Goal: Task Accomplishment & Management: Complete application form

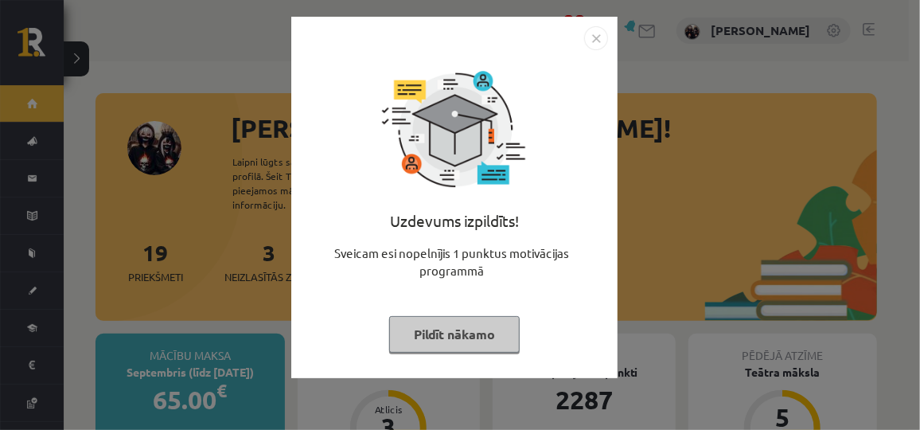
click at [425, 331] on button "Pildīt nākamo" at bounding box center [454, 334] width 131 height 37
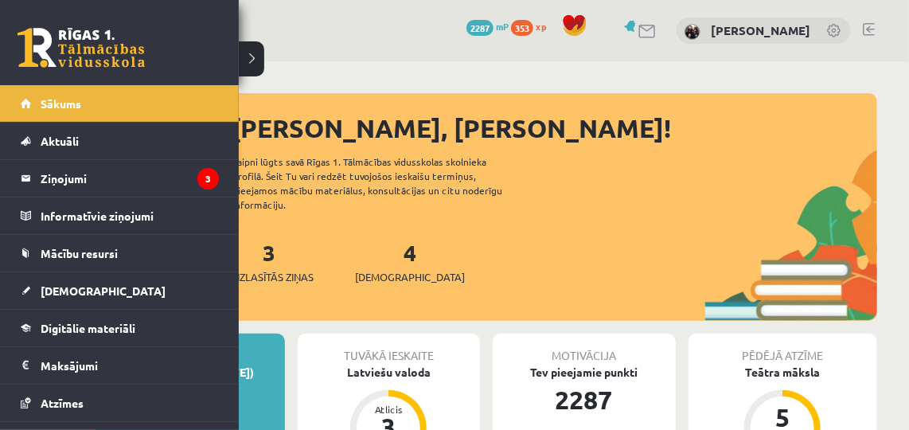
scroll to position [99, 0]
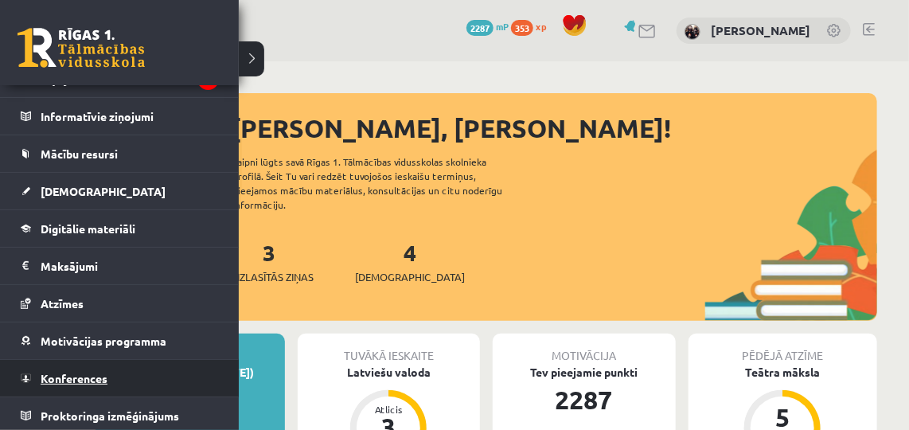
click at [74, 374] on span "Konferences" at bounding box center [74, 378] width 67 height 14
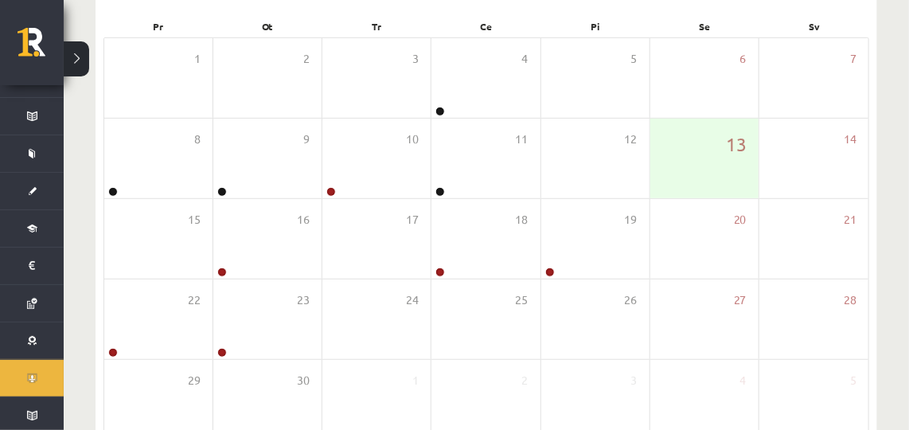
scroll to position [240, 0]
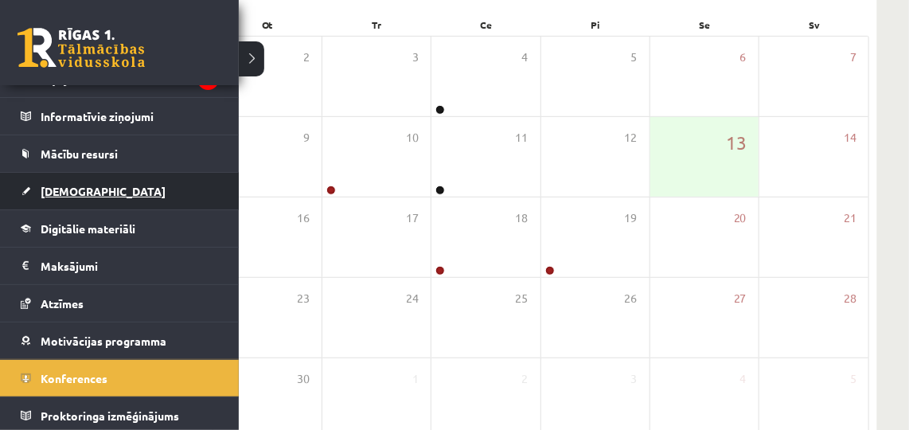
click at [52, 198] on link "[DEMOGRAPHIC_DATA]" at bounding box center [120, 191] width 198 height 37
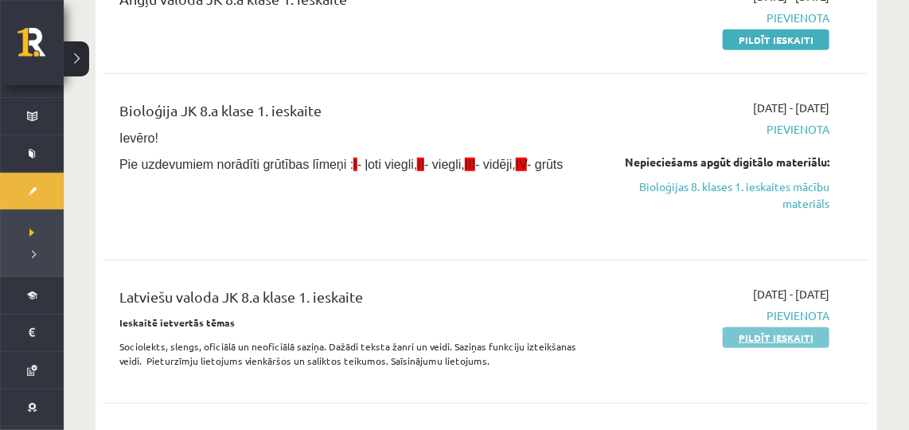
click at [743, 337] on link "Pildīt ieskaiti" at bounding box center [776, 337] width 107 height 21
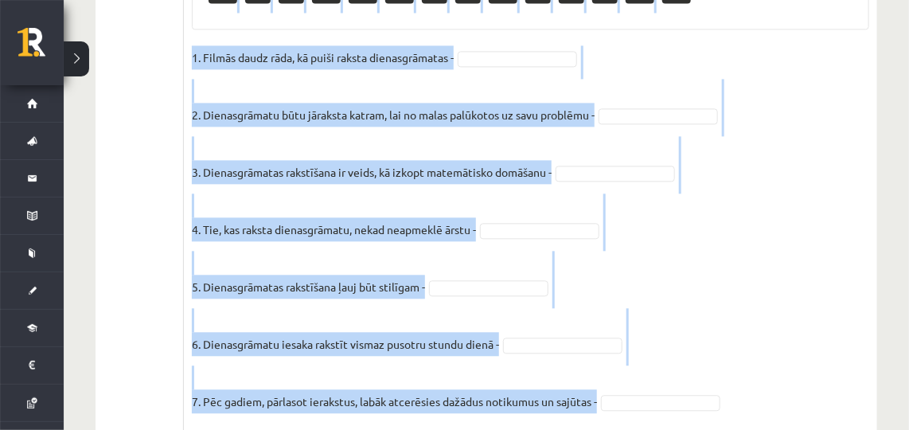
scroll to position [1243, 0]
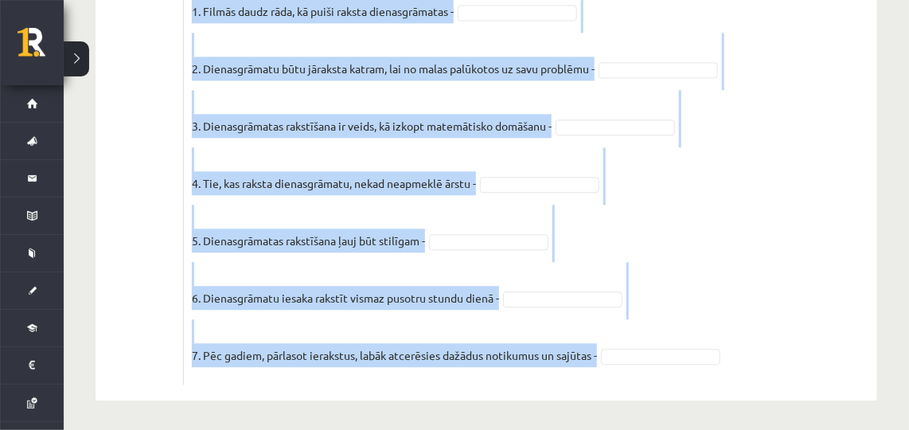
drag, startPoint x: 187, startPoint y: 132, endPoint x: 680, endPoint y: 411, distance: 565.9
copy div "Izlasi tekstu, novērtē dotos apgalvojumus. Kāpēc cilvēki raksta dienasgrāmatu? …"
click at [806, 285] on fieldset "1. Filmās daudz rāda, kā puiši raksta dienasgrāmatas - 2. Dienasgrāmatu būtu jā…" at bounding box center [530, 187] width 677 height 377
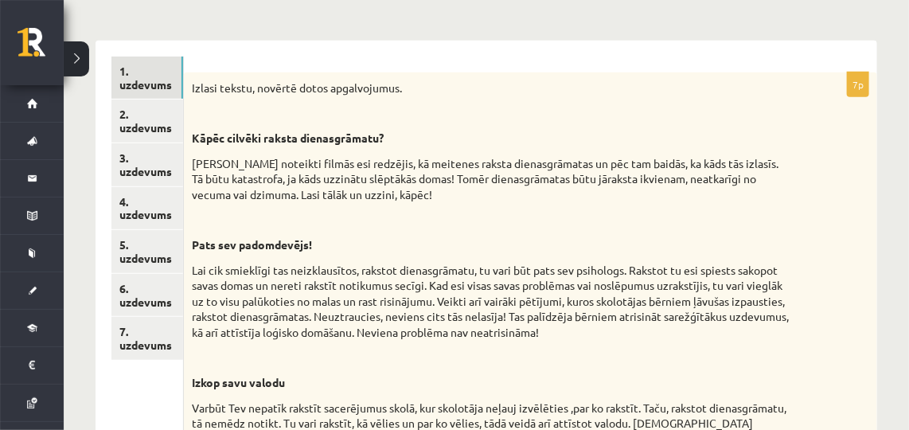
scroll to position [290, 0]
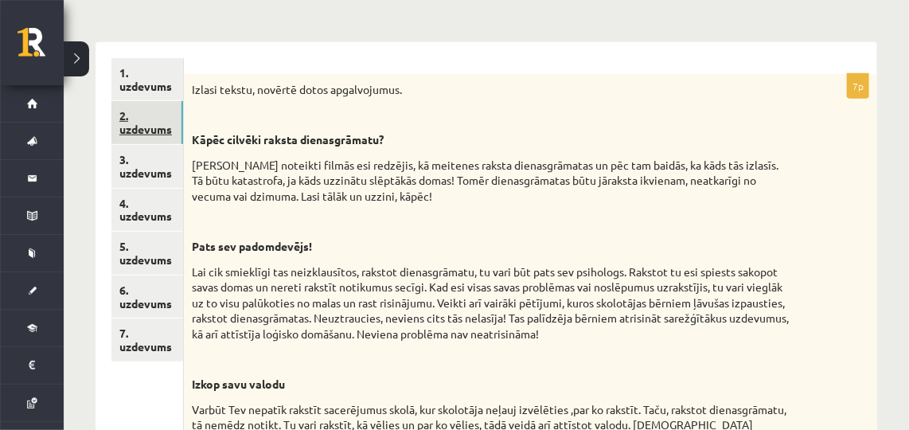
click at [123, 103] on link "2. uzdevums" at bounding box center [147, 122] width 72 height 43
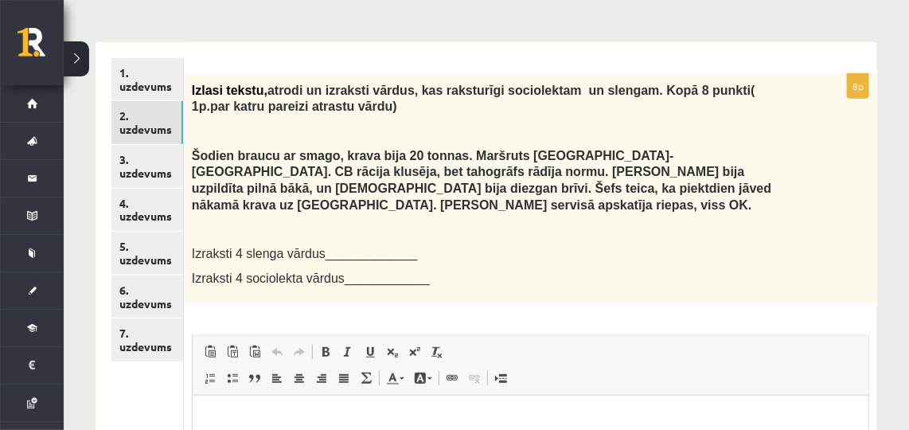
scroll to position [0, 0]
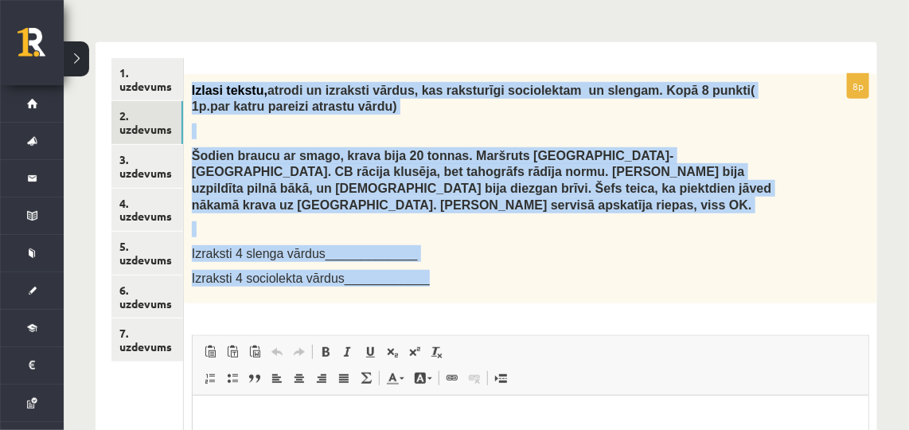
drag, startPoint x: 189, startPoint y: 88, endPoint x: 456, endPoint y: 278, distance: 327.1
click at [456, 278] on div "Izlasi tekstu, atrodi un izraksti vārdus, kas raksturīgi sociolektam un slengam…" at bounding box center [530, 188] width 693 height 229
copy div "Izlasi tekstu, atrodi un izraksti vārdus, kas raksturīgi sociolektam un slengam…"
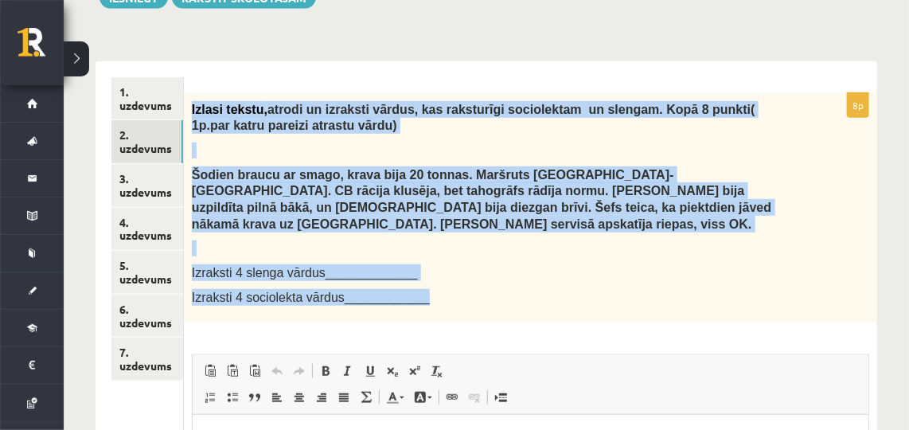
scroll to position [271, 0]
click at [496, 263] on p "Izraksti 4 slenga vārdus_____________" at bounding box center [491, 271] width 598 height 17
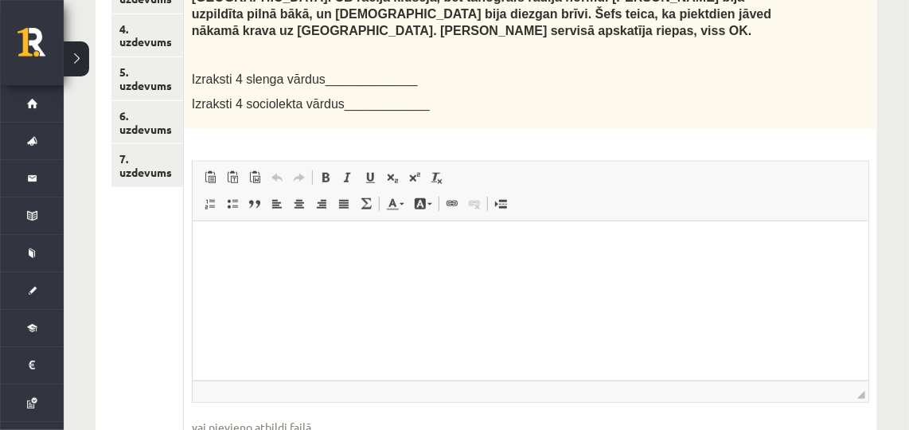
scroll to position [556, 0]
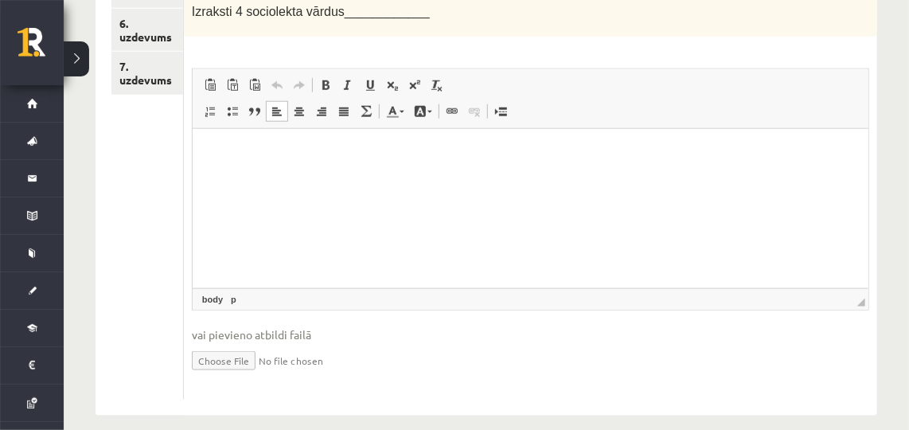
click at [383, 174] on html at bounding box center [530, 152] width 676 height 49
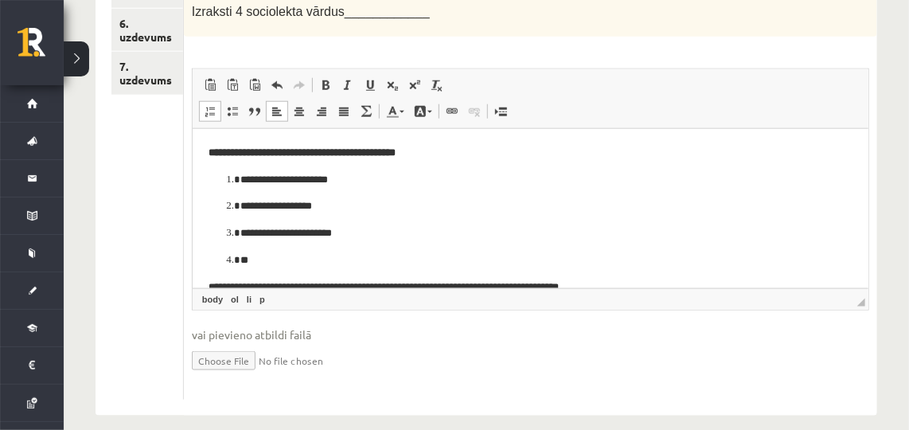
scroll to position [112, 0]
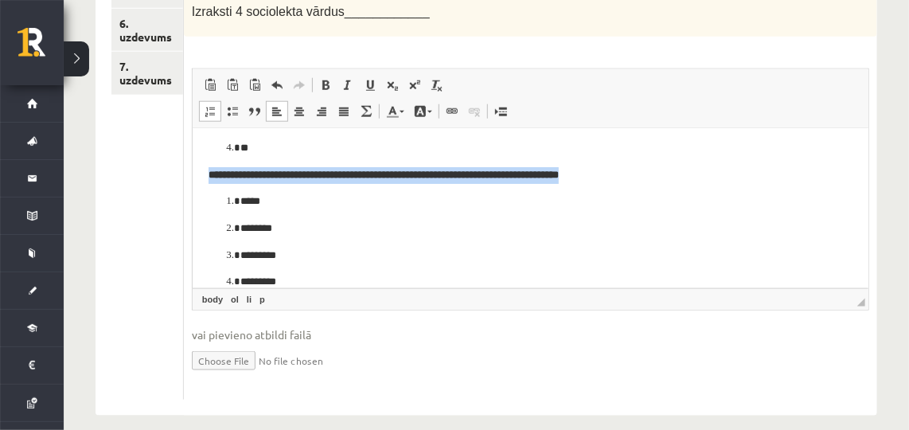
drag, startPoint x: 639, startPoint y: 173, endPoint x: 201, endPoint y: 161, distance: 438.7
click at [201, 161] on html "**********" at bounding box center [530, 161] width 676 height 290
click at [324, 79] on span at bounding box center [325, 85] width 13 height 13
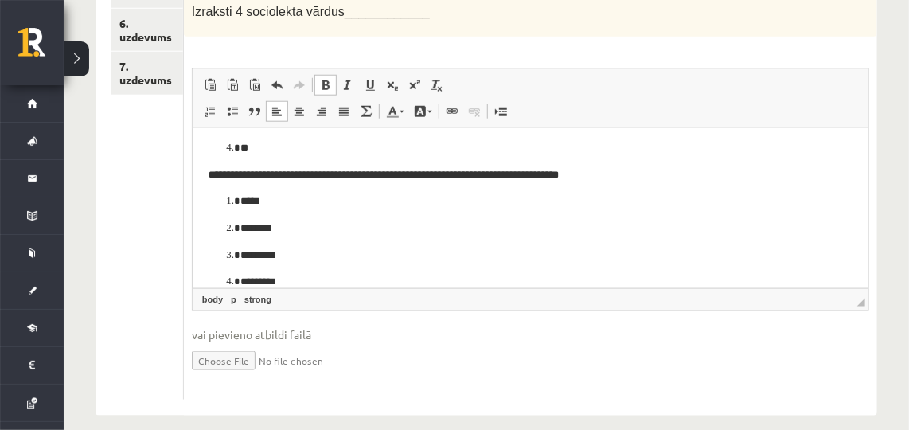
click at [324, 79] on span at bounding box center [325, 85] width 13 height 13
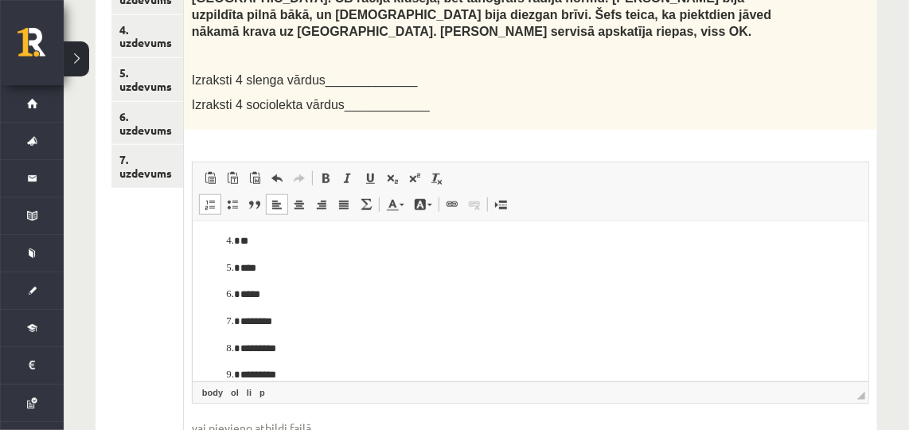
scroll to position [466, 0]
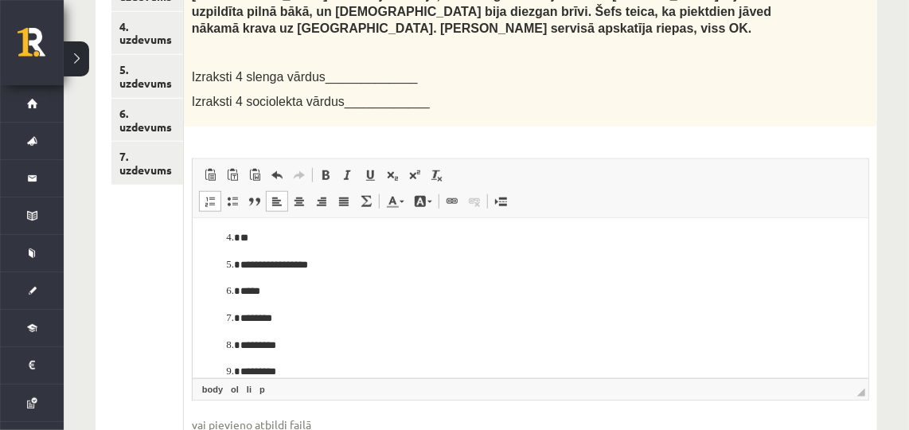
click at [864, 329] on html "**********" at bounding box center [530, 251] width 676 height 290
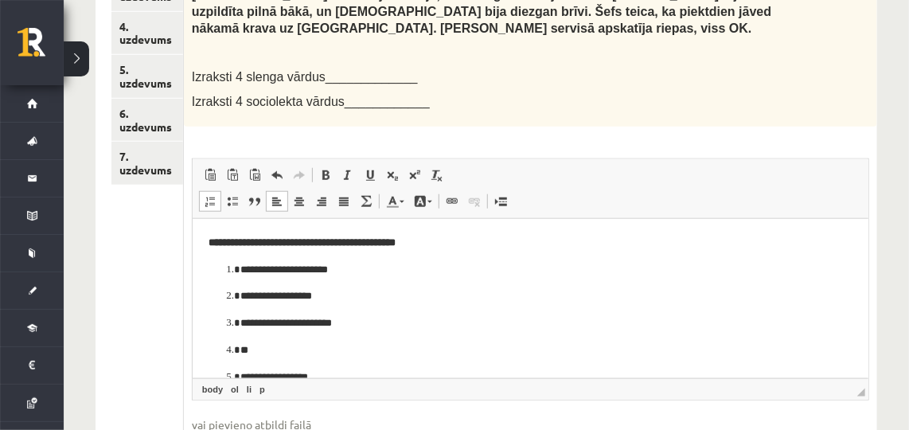
drag, startPoint x: 864, startPoint y: 329, endPoint x: 1016, endPoint y: 345, distance: 152.8
drag, startPoint x: 432, startPoint y: 242, endPoint x: 381, endPoint y: 449, distance: 213.1
click at [192, 248] on html "**********" at bounding box center [530, 363] width 676 height 290
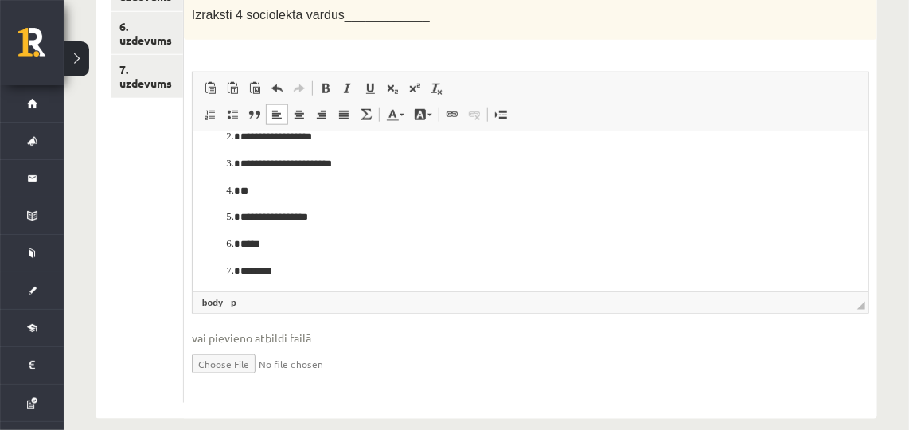
scroll to position [158, 0]
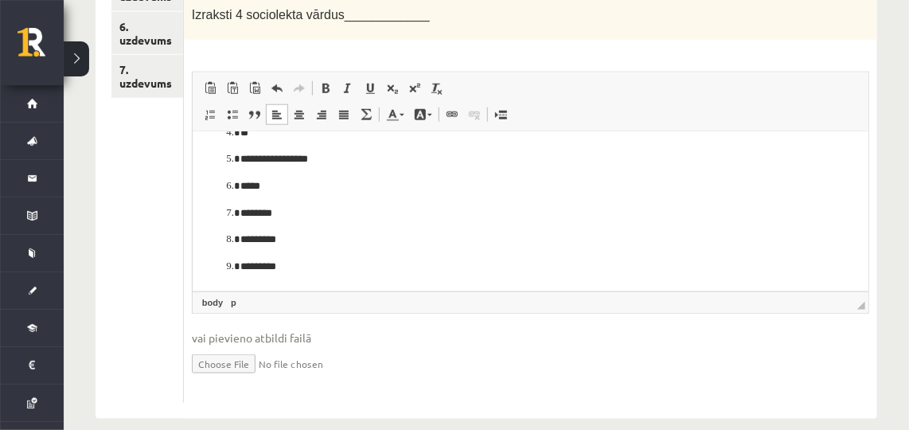
click at [240, 155] on li "**********" at bounding box center [530, 158] width 580 height 17
click at [240, 160] on li "**********" at bounding box center [530, 158] width 580 height 17
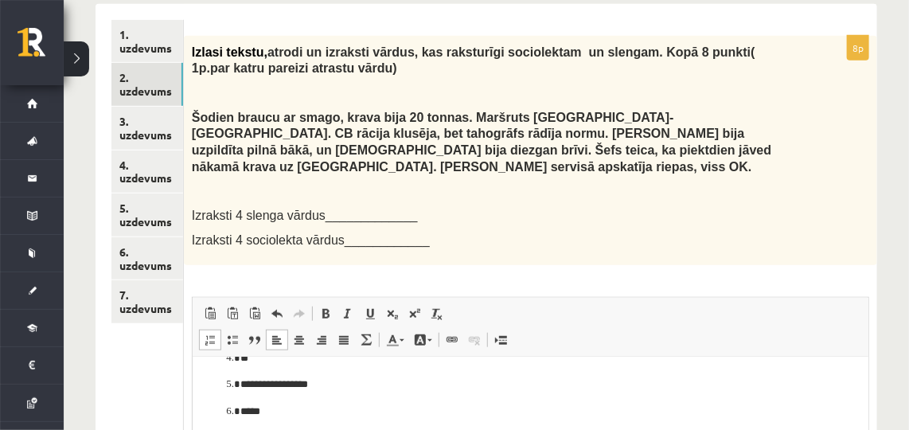
scroll to position [265, 0]
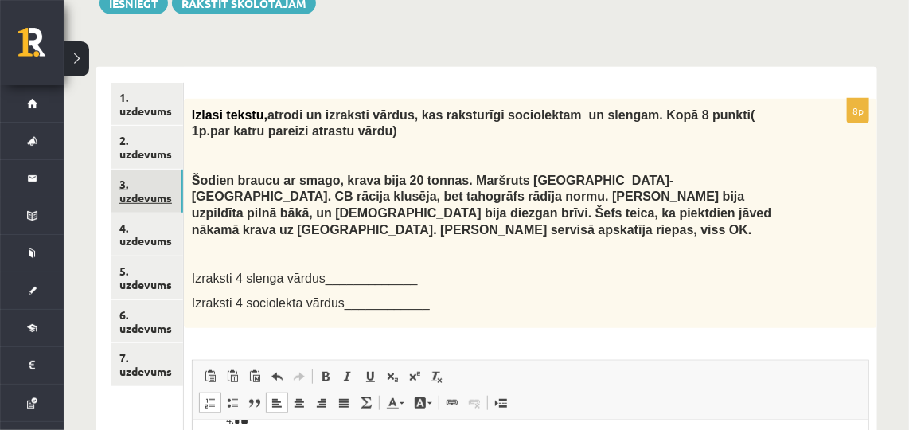
click at [149, 185] on link "3. uzdevums" at bounding box center [147, 191] width 72 height 43
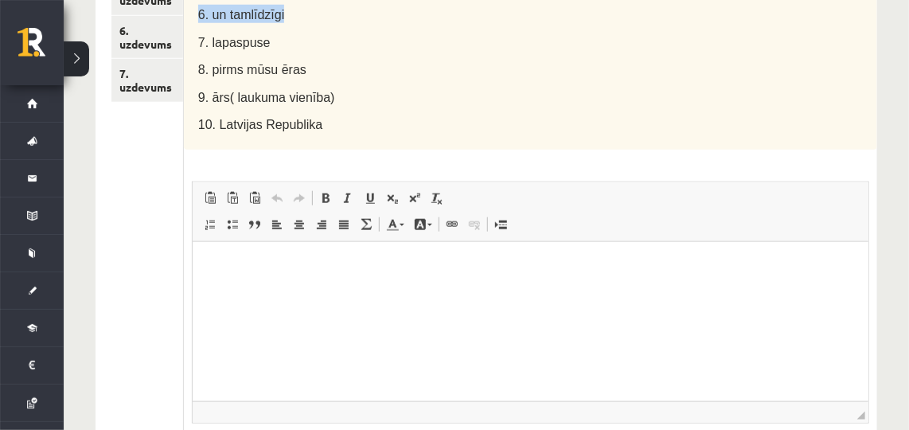
scroll to position [548, 0]
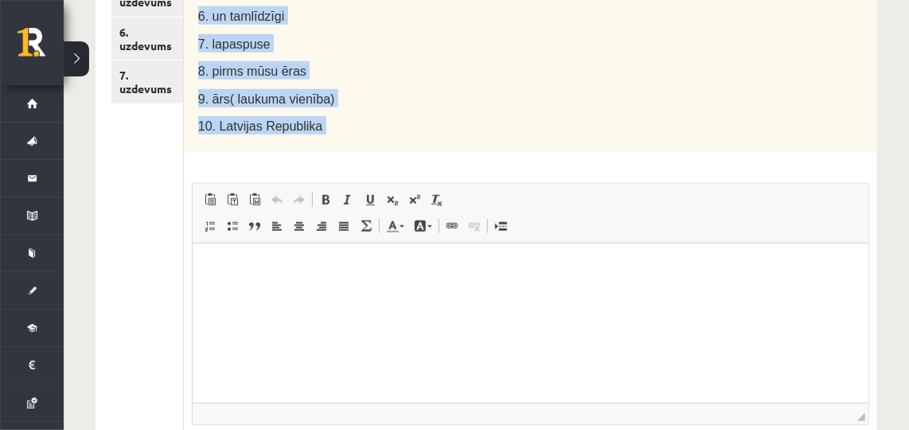
drag, startPoint x: 188, startPoint y: 105, endPoint x: 337, endPoint y: 158, distance: 158.8
click at [337, 158] on div "10p Izvērtē, kā un kurus vārdus var saīsināt, uzraksti izveidotos saīsinājumus …" at bounding box center [530, 165] width 693 height 698
copy div "Izvērtē, kā un kurus vārdus var saīsināt, uzraksti izveidotos saīsinājumus (1 p…"
click at [376, 76] on p "8. pirms mūsu ēras" at bounding box center [493, 70] width 591 height 18
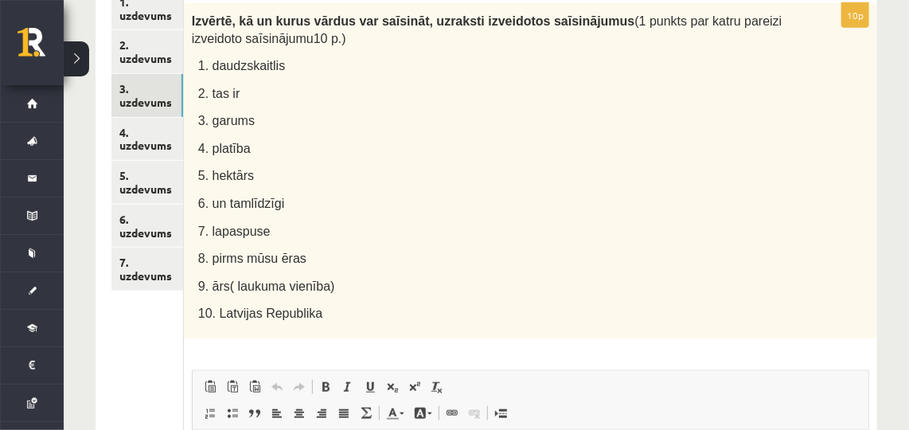
scroll to position [357, 0]
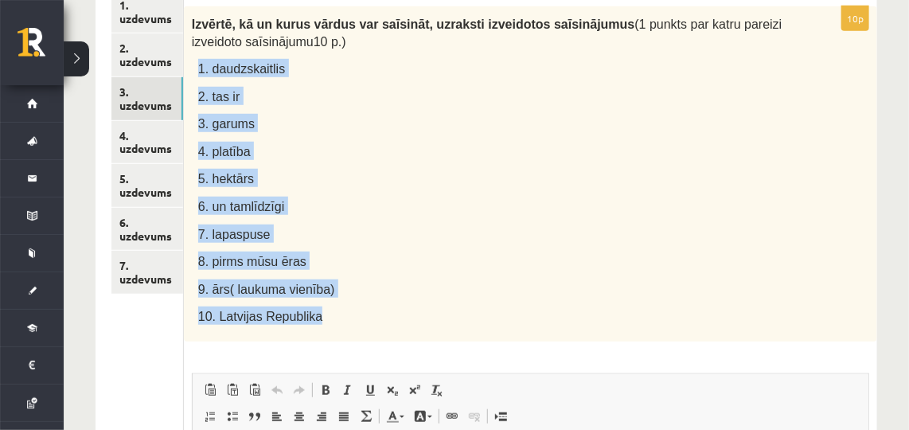
drag, startPoint x: 194, startPoint y: 64, endPoint x: 333, endPoint y: 315, distance: 287.1
click at [333, 315] on div "Izvērtē, kā un kurus vārdus var saīsināt, uzraksti izveidotos saīsinājumus (1 p…" at bounding box center [530, 173] width 693 height 335
copy div "1. daudzskaitlis 2. tas ir 3. garums 4. platība 5. hektārs 6. un tamlīdzīgi 7. …"
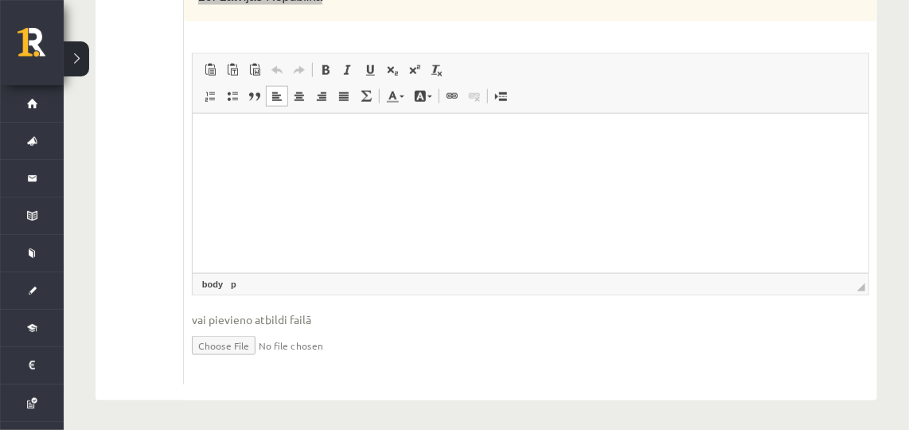
click at [263, 158] on html at bounding box center [530, 137] width 676 height 49
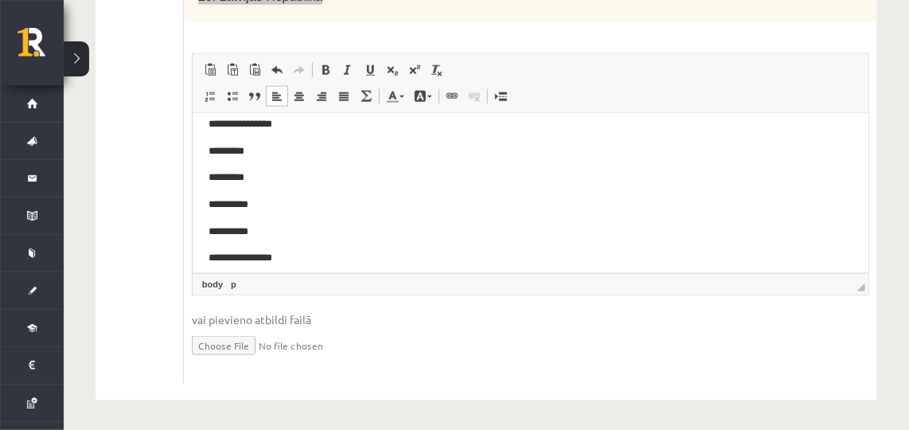
scroll to position [0, 0]
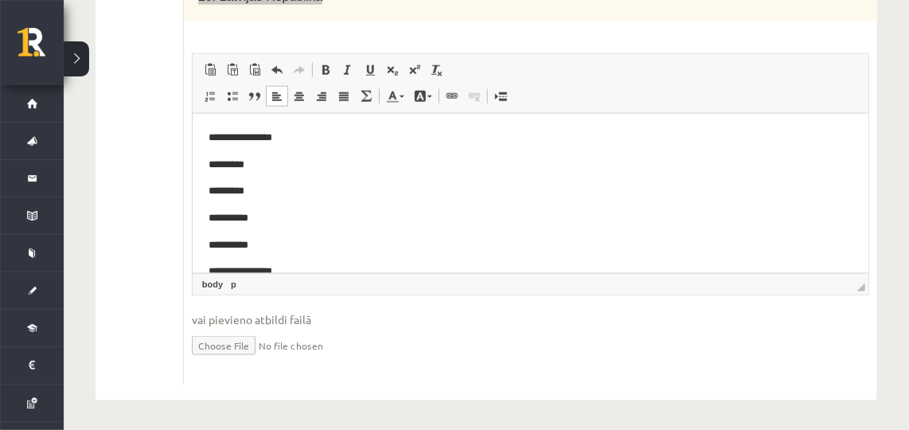
click at [306, 146] on body "**********" at bounding box center [530, 258] width 644 height 258
click at [301, 138] on p "**********" at bounding box center [525, 137] width 634 height 17
click at [253, 161] on p "*********" at bounding box center [525, 164] width 634 height 17
click at [293, 190] on p "*********" at bounding box center [525, 190] width 634 height 17
click at [271, 212] on p "**********" at bounding box center [525, 217] width 634 height 17
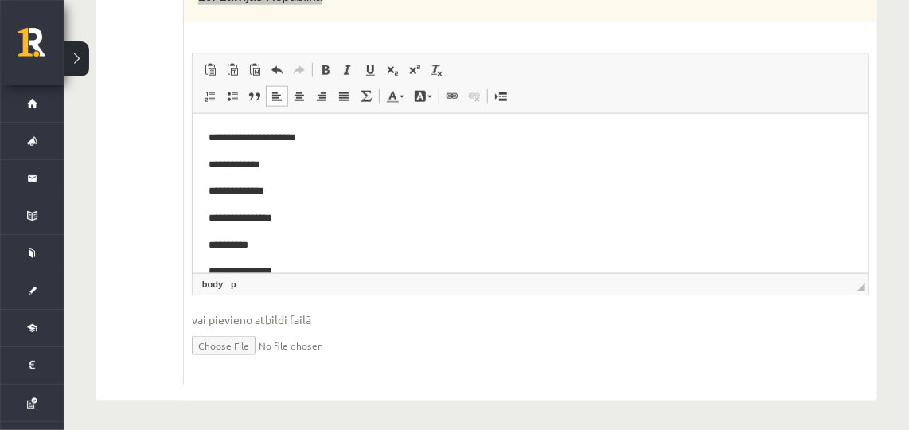
click at [279, 244] on p "**********" at bounding box center [525, 244] width 634 height 17
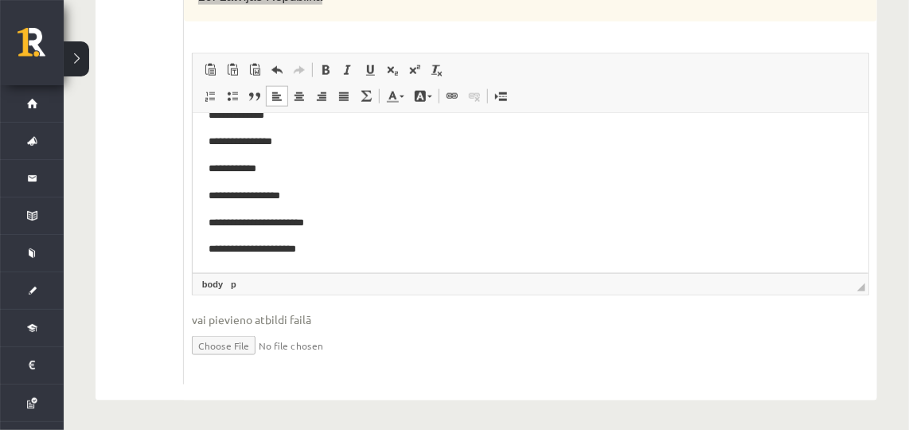
scroll to position [131, 0]
click at [298, 146] on p "**********" at bounding box center [525, 140] width 634 height 17
click at [277, 174] on p "**********" at bounding box center [525, 167] width 634 height 17
click at [321, 199] on p "**********" at bounding box center [525, 194] width 634 height 17
click at [337, 216] on p "**********" at bounding box center [525, 221] width 634 height 17
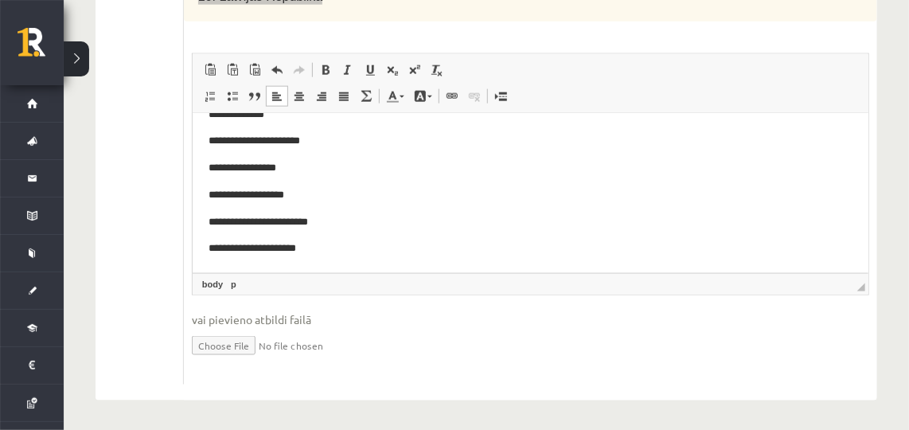
click at [326, 257] on html "**********" at bounding box center [530, 127] width 676 height 290
click at [338, 187] on p "**********" at bounding box center [525, 194] width 634 height 17
click at [348, 224] on p "**********" at bounding box center [525, 221] width 634 height 17
click at [322, 236] on body "**********" at bounding box center [530, 127] width 644 height 258
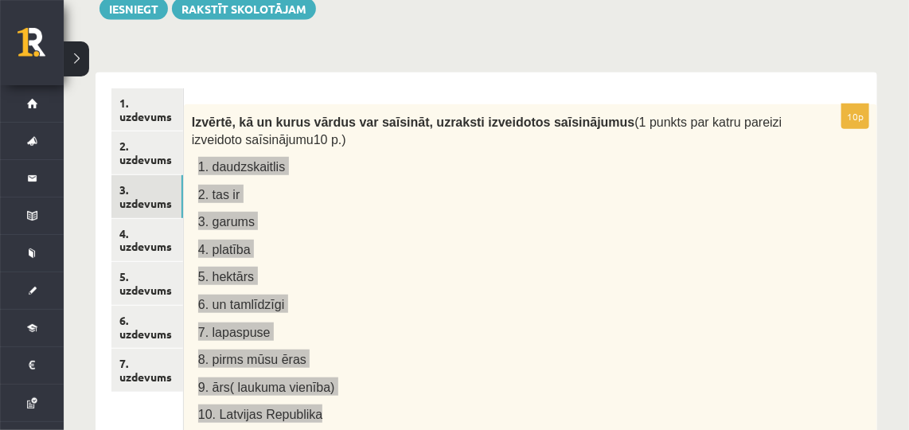
scroll to position [274, 0]
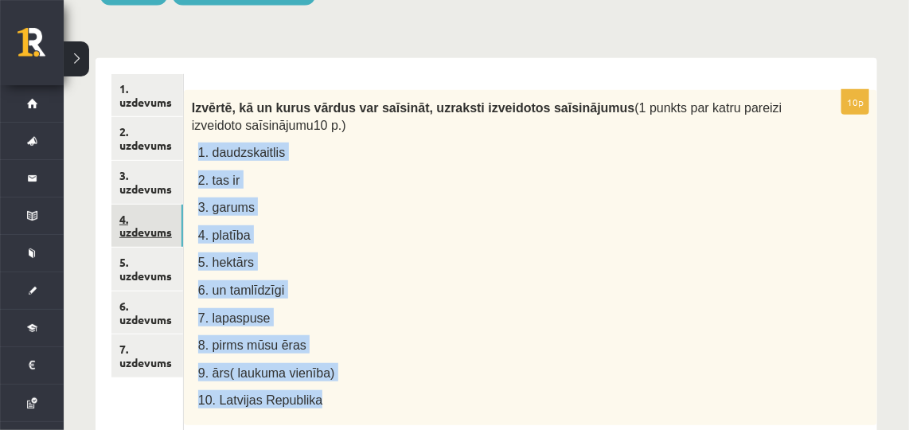
click at [164, 221] on link "4. uzdevums" at bounding box center [147, 226] width 72 height 43
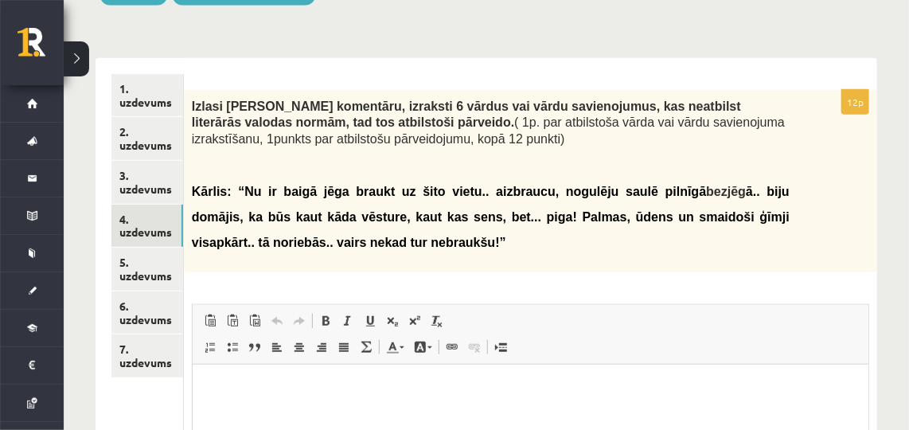
scroll to position [0, 0]
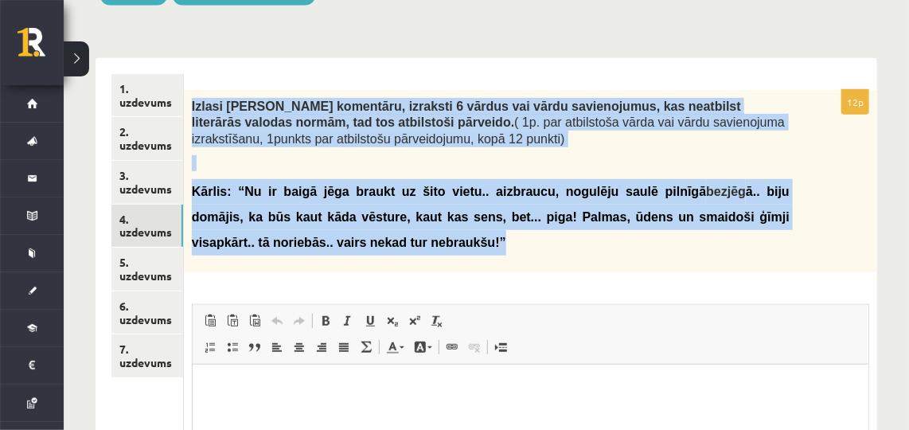
drag, startPoint x: 193, startPoint y: 99, endPoint x: 298, endPoint y: 251, distance: 185.2
click at [298, 251] on div "Izlasi Kārļa komentāru, izraksti 6 vārdus vai vārdu savienojumus, kas neatbilst…" at bounding box center [530, 181] width 693 height 182
copy div "Izlasi Kārļa komentāru, izraksti 6 vārdus vai vārdu savienojumus, kas neatbilst…"
click at [365, 259] on div "Izlasi Kārļa komentāru, izraksti 6 vārdus vai vārdu savienojumus, kas neatbilst…" at bounding box center [530, 181] width 693 height 182
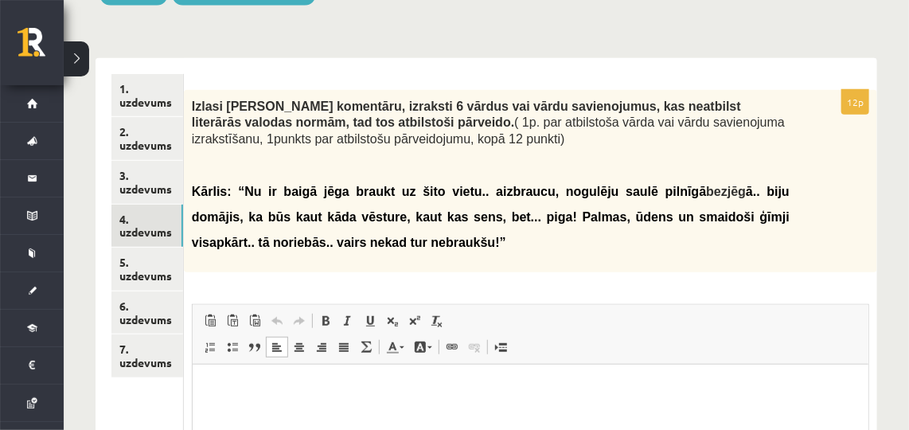
click at [321, 412] on html at bounding box center [530, 388] width 676 height 49
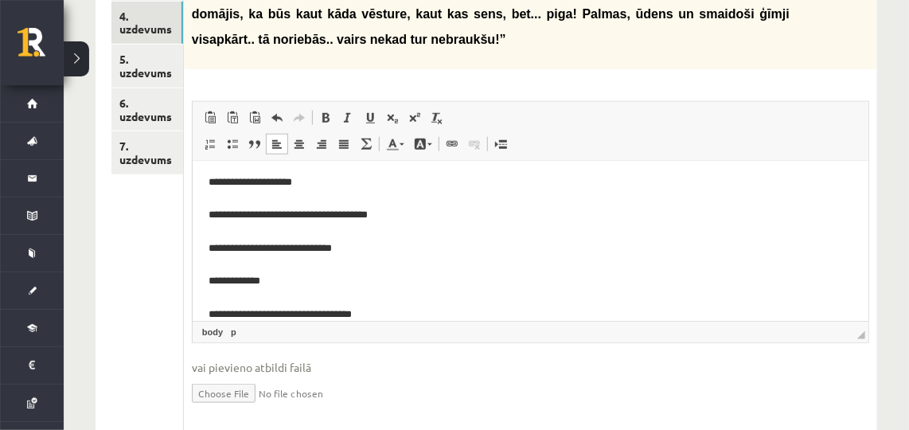
scroll to position [526, 0]
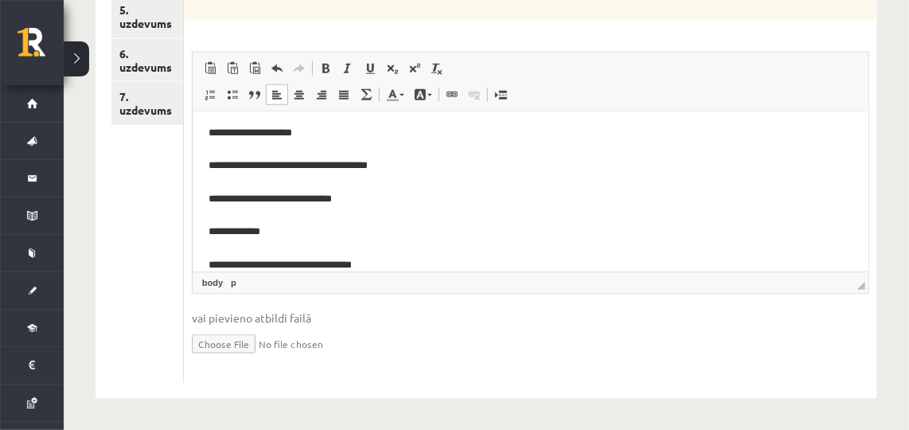
click at [290, 165] on p "**********" at bounding box center [525, 183] width 634 height 182
click at [263, 131] on p "**********" at bounding box center [525, 183] width 634 height 182
click at [247, 197] on p "**********" at bounding box center [525, 183] width 634 height 182
click at [245, 232] on p "**********" at bounding box center [525, 183] width 634 height 182
click at [263, 262] on p "**********" at bounding box center [525, 183] width 634 height 182
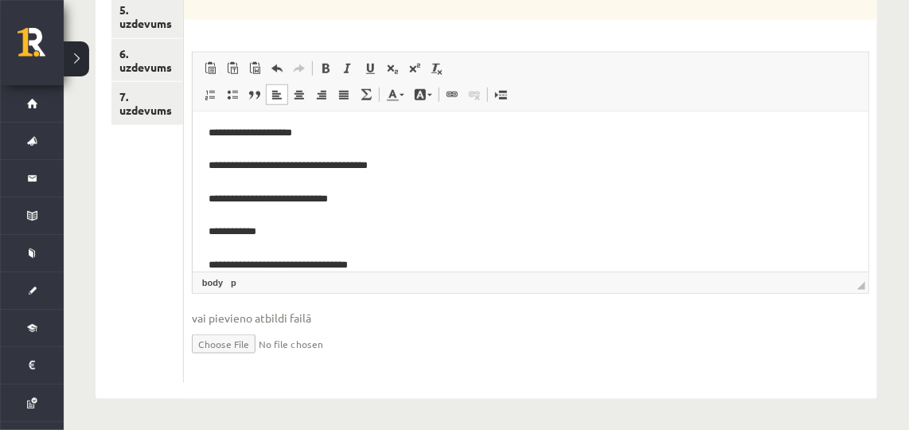
scroll to position [0, 0]
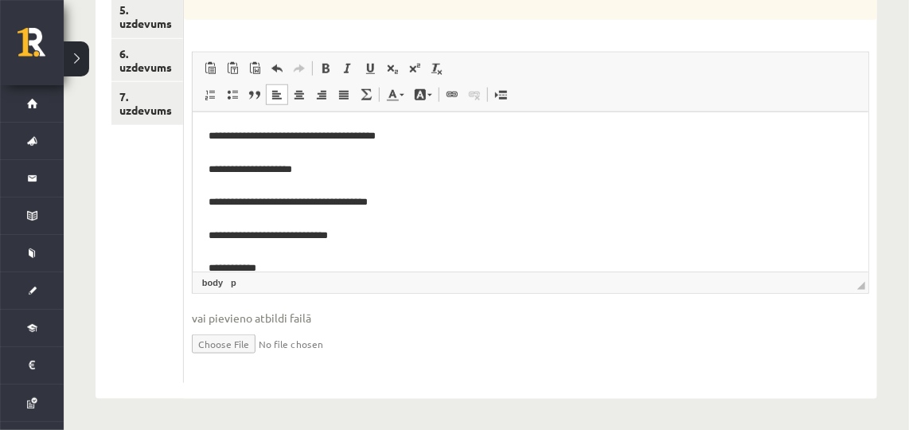
click at [269, 134] on p "**********" at bounding box center [525, 219] width 634 height 182
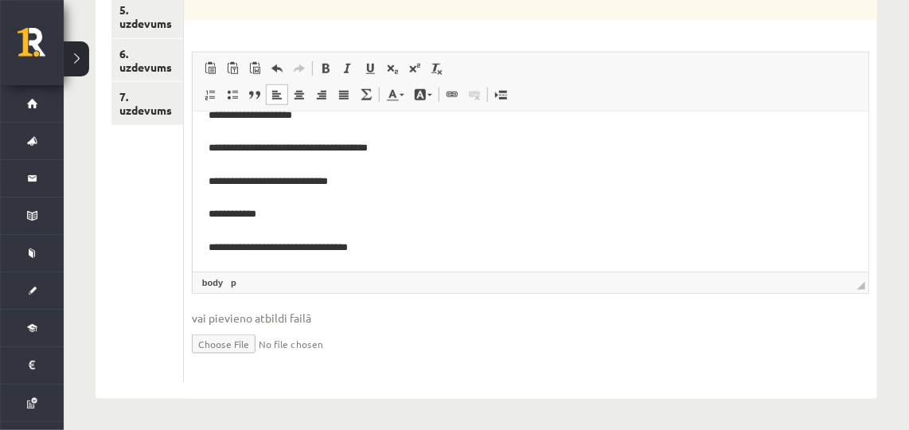
drag, startPoint x: 862, startPoint y: 183, endPoint x: 1053, endPoint y: 382, distance: 275.8
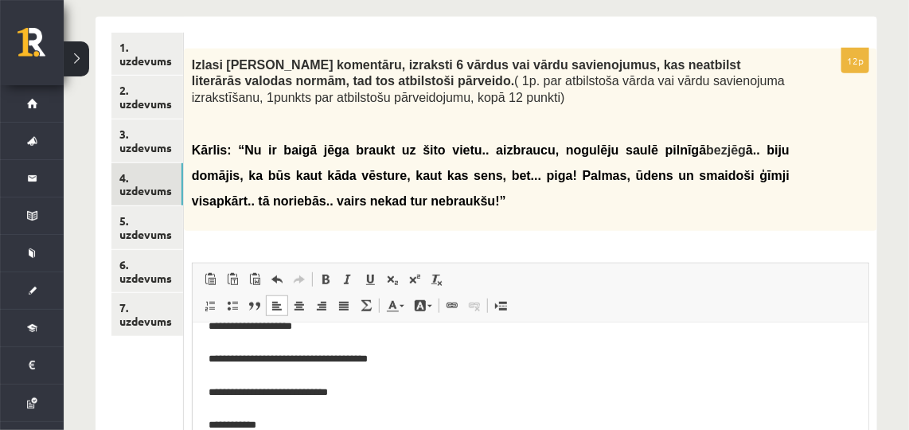
scroll to position [314, 0]
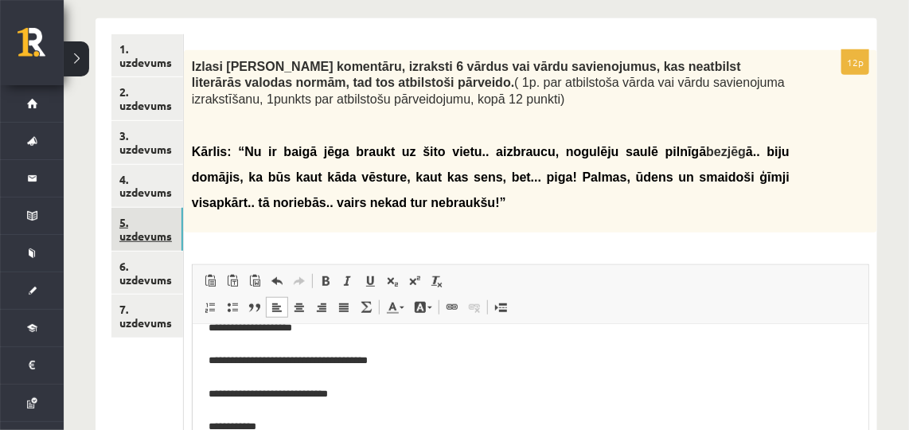
click at [136, 224] on link "5. uzdevums" at bounding box center [147, 229] width 72 height 43
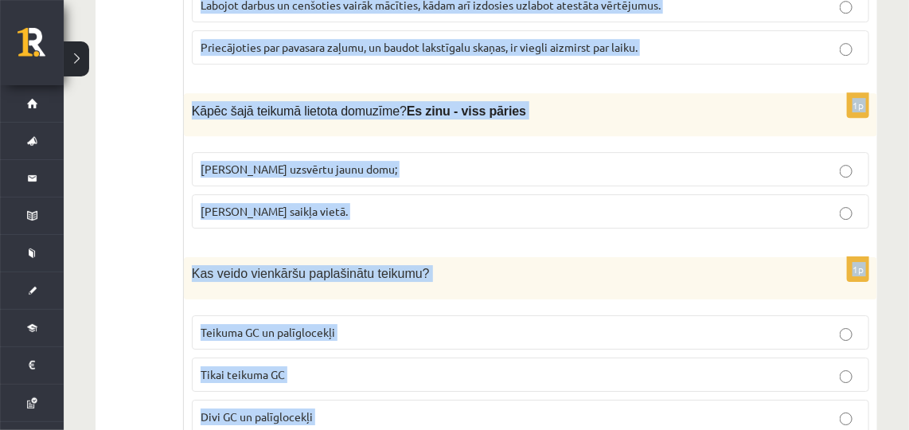
scroll to position [1824, 0]
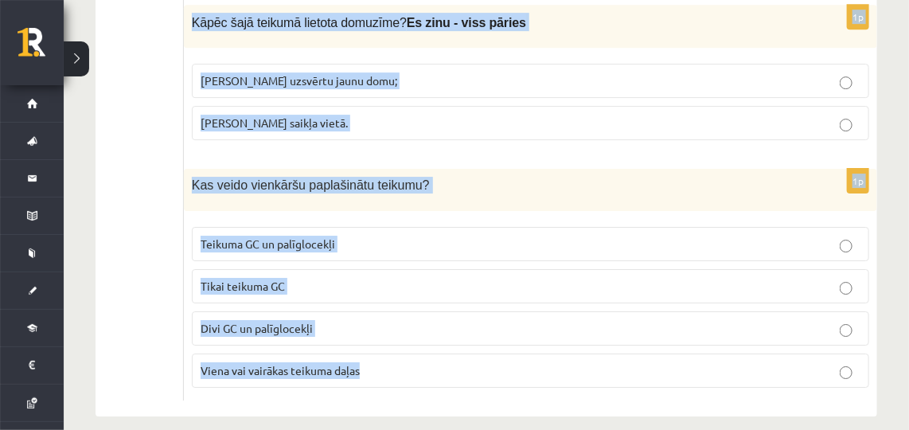
drag, startPoint x: 193, startPoint y: 37, endPoint x: 431, endPoint y: 413, distance: 444.7
copy form "Novērtē, kurš apgalvojums ir pareizs. 1p Teikums Saule šodien nespīd, tāpēc ka …"
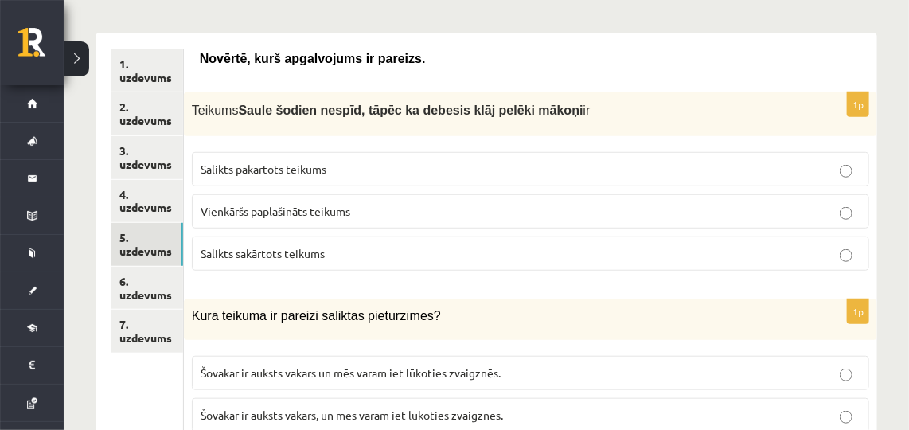
scroll to position [312, 0]
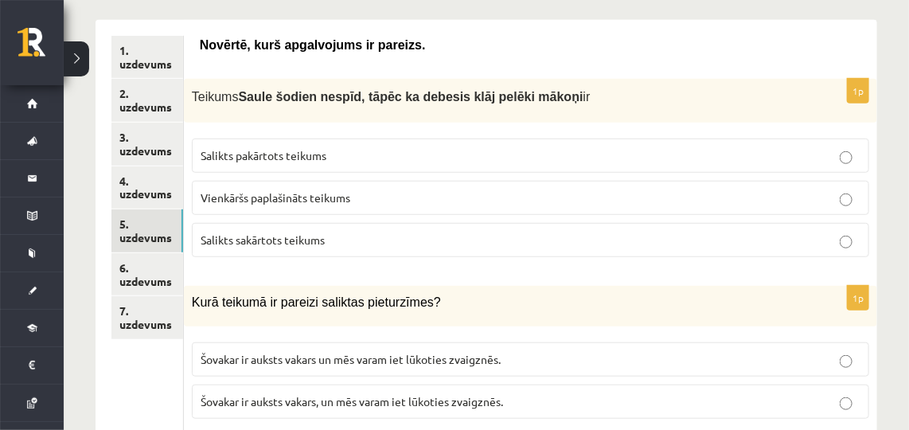
click at [294, 154] on span "Salikts pakārtots teikums" at bounding box center [264, 155] width 126 height 14
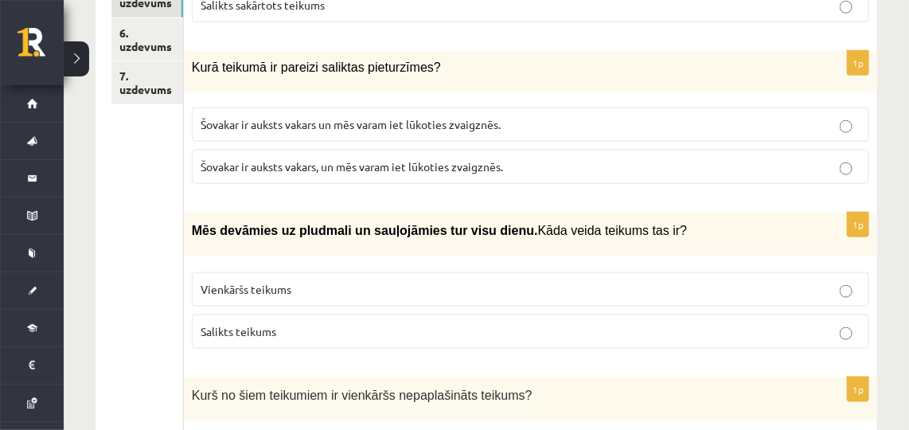
scroll to position [552, 0]
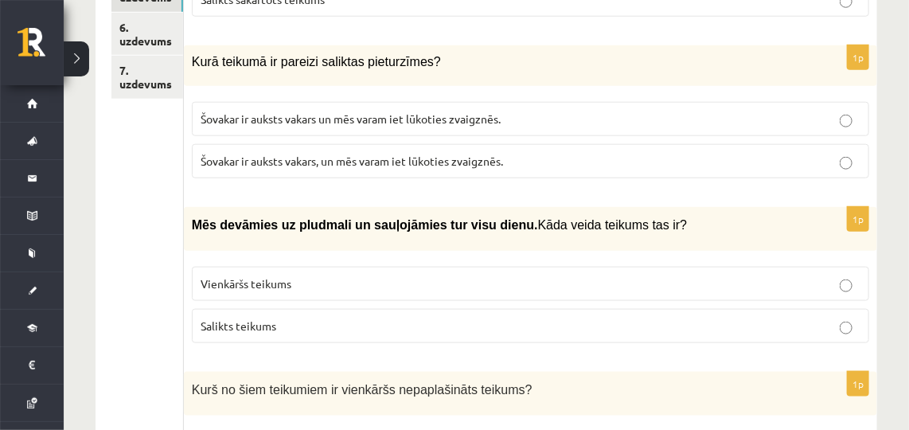
click at [294, 159] on span "Šovakar ir auksts vakars, un mēs varam iet lūkoties zvaigznēs." at bounding box center [352, 161] width 302 height 14
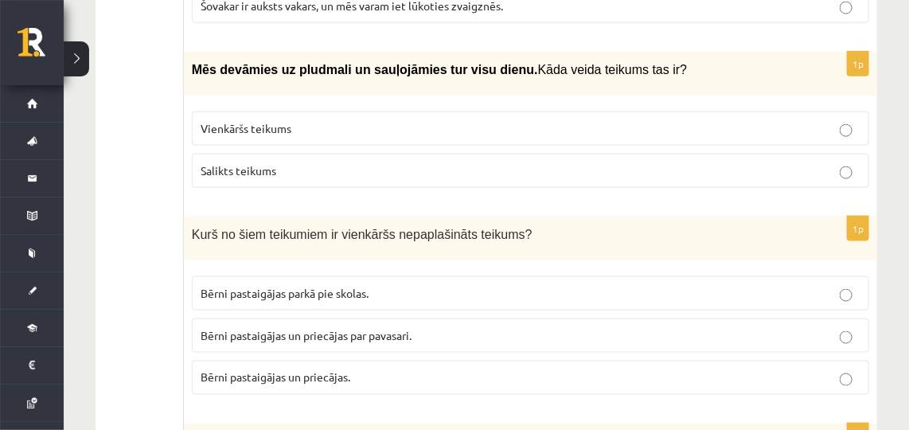
scroll to position [723, 0]
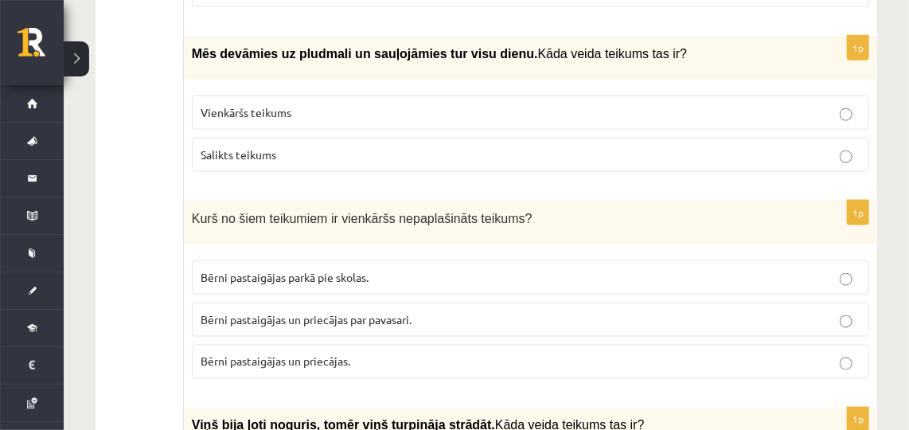
click at [314, 153] on p "Salikts teikums" at bounding box center [531, 154] width 660 height 17
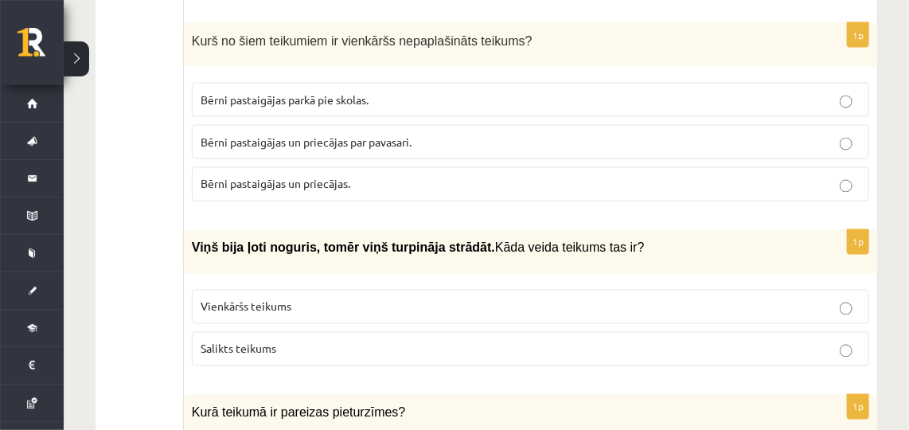
scroll to position [904, 0]
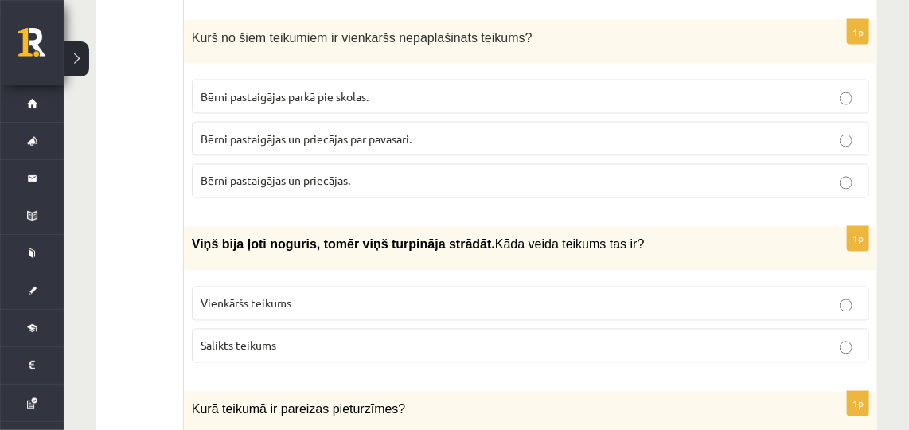
click at [323, 174] on span "Bērni pastaigājas un priecājas." at bounding box center [276, 181] width 150 height 14
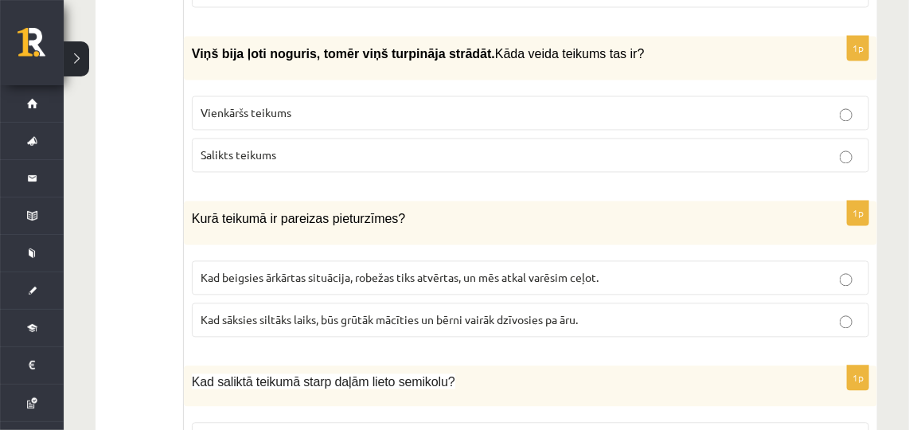
scroll to position [1087, 0]
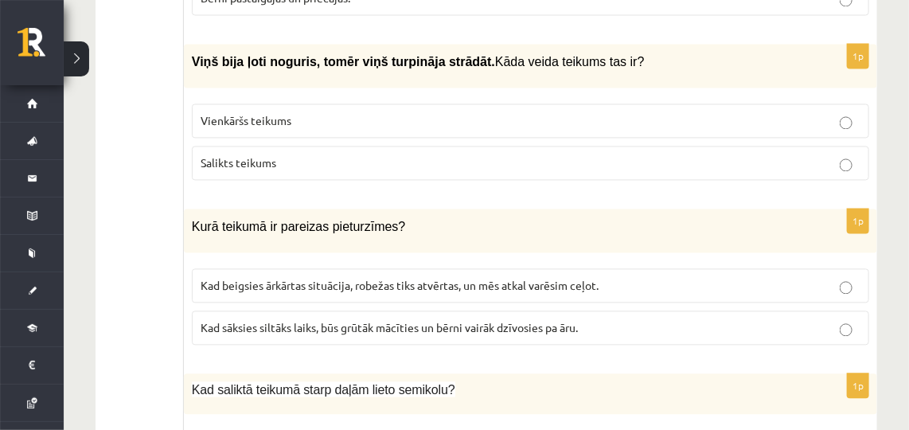
click at [277, 155] on p "Salikts teikums" at bounding box center [531, 162] width 660 height 17
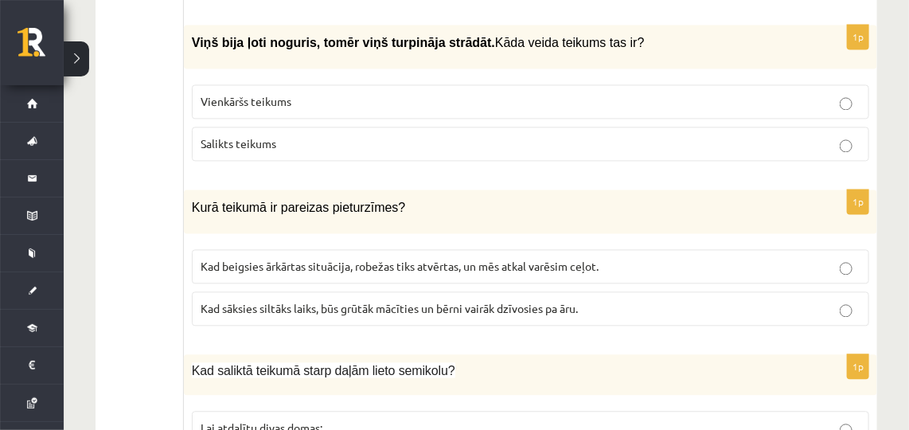
scroll to position [1109, 0]
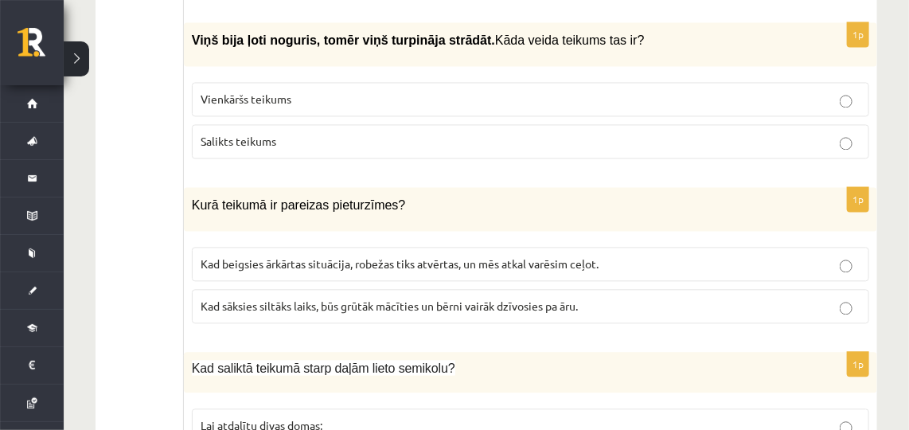
click at [281, 298] on span "Kad sāksies siltāks laiks, būs grūtāk mācīties un bērni vairāk dzīvosies pa āru." at bounding box center [389, 305] width 377 height 14
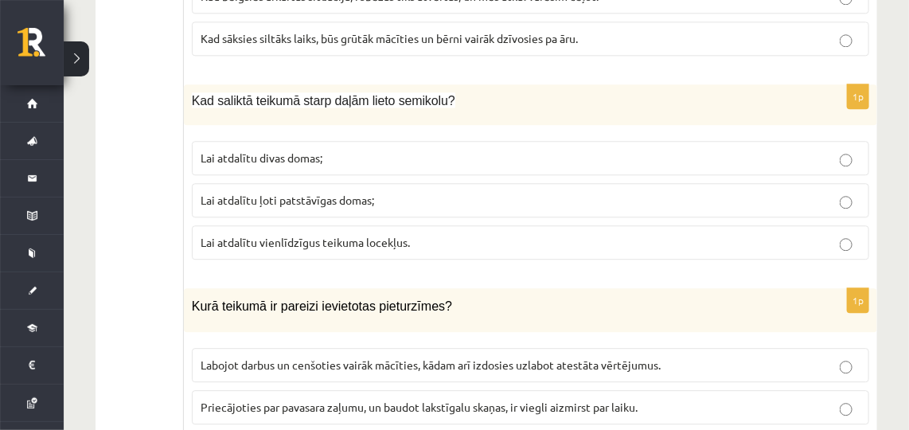
scroll to position [1413, 0]
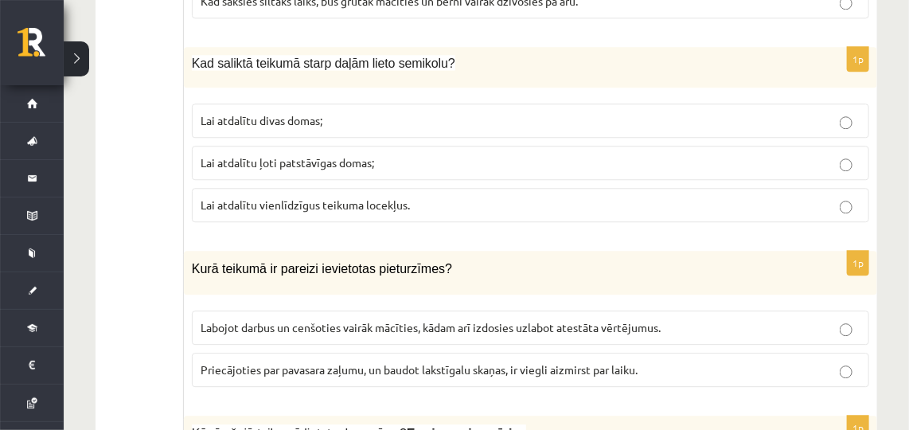
click at [331, 155] on span "Lai atdalītu ļoti patstāvīgas domas;" at bounding box center [288, 162] width 174 height 14
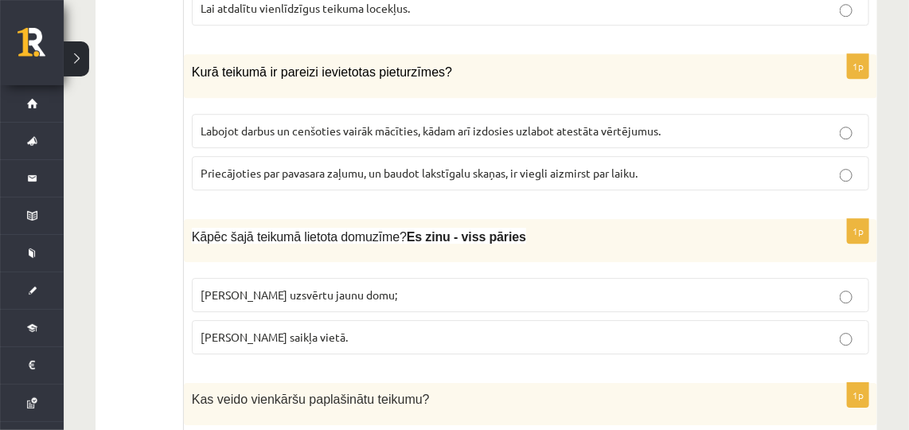
scroll to position [1624, 0]
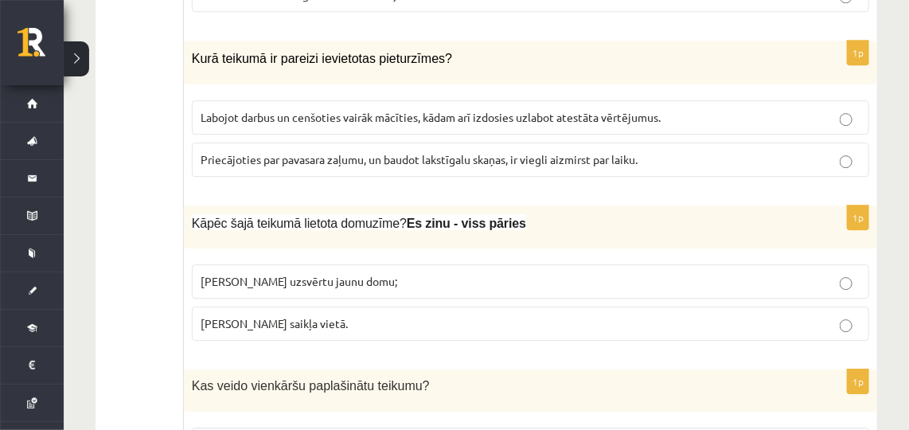
click at [380, 110] on span "Labojot darbus un cenšoties vairāk mācīties, kādam arī izdosies uzlabot atestāt…" at bounding box center [431, 117] width 460 height 14
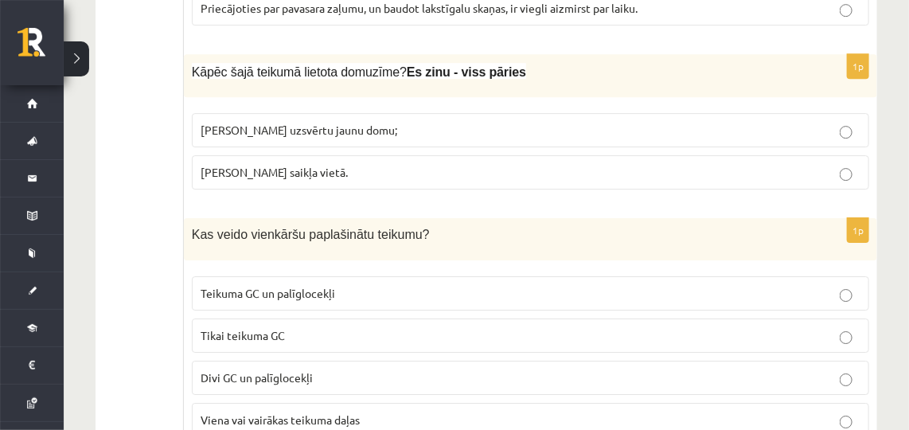
scroll to position [1780, 0]
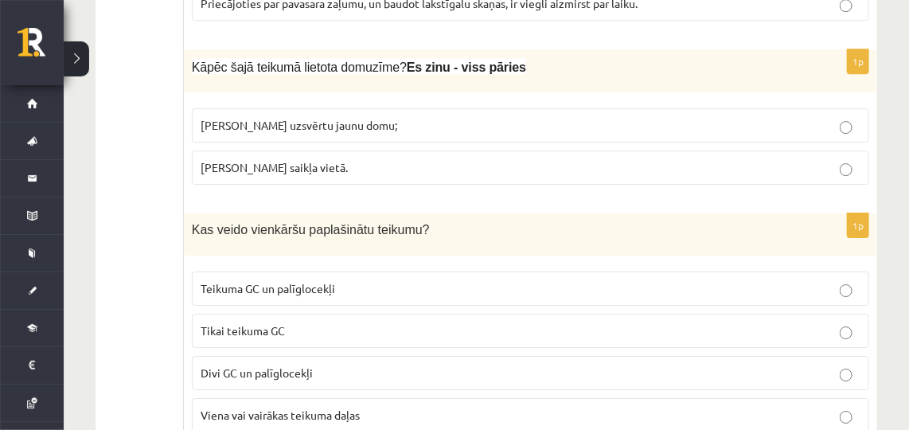
click at [317, 159] on p "Izlaista saikļa vietā." at bounding box center [531, 167] width 660 height 17
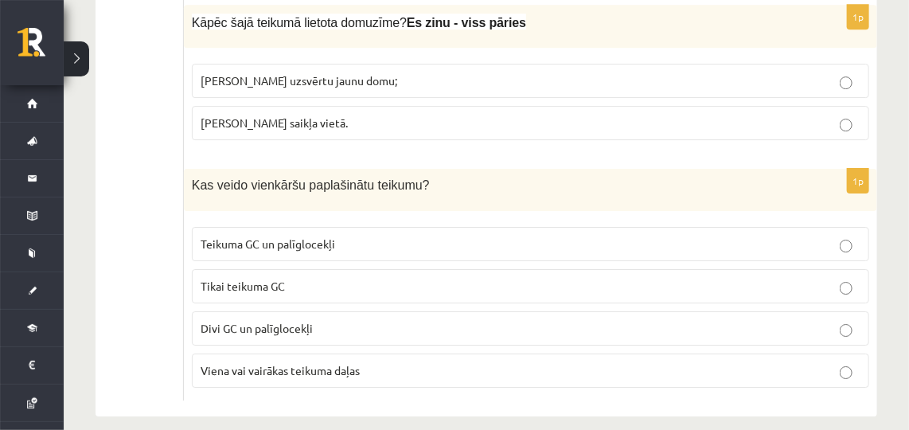
click at [281, 236] on p "Teikuma GC un palīglocekļi" at bounding box center [531, 244] width 660 height 17
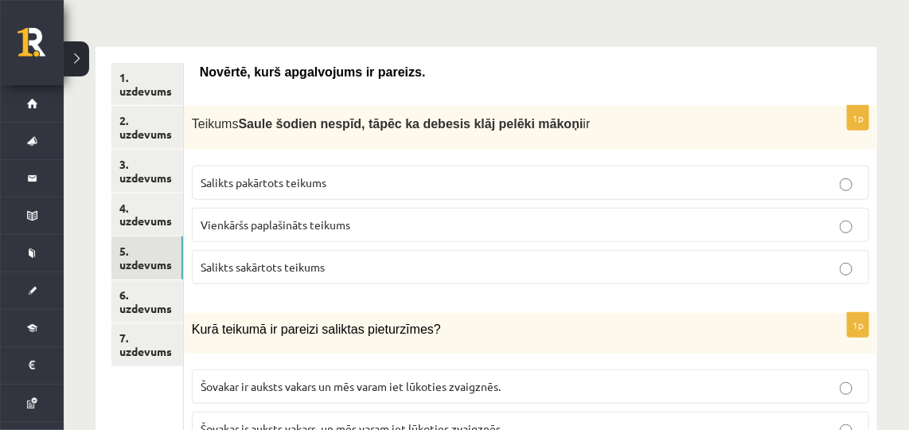
scroll to position [307, 0]
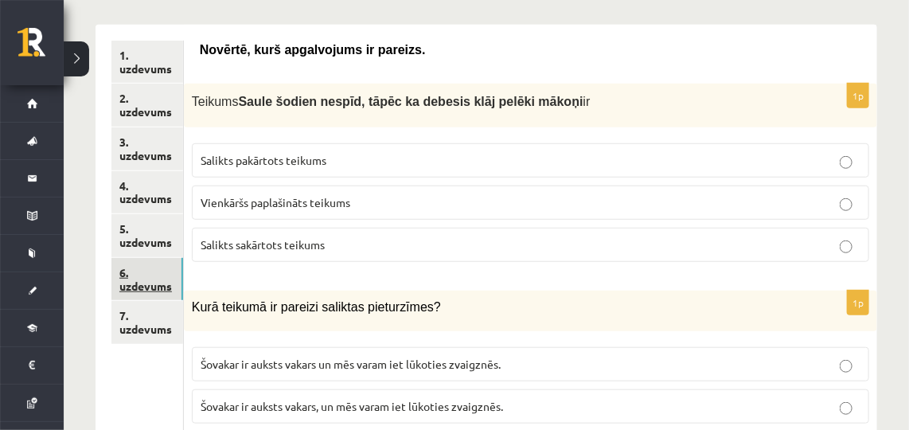
click at [135, 269] on link "6. uzdevums" at bounding box center [147, 279] width 72 height 43
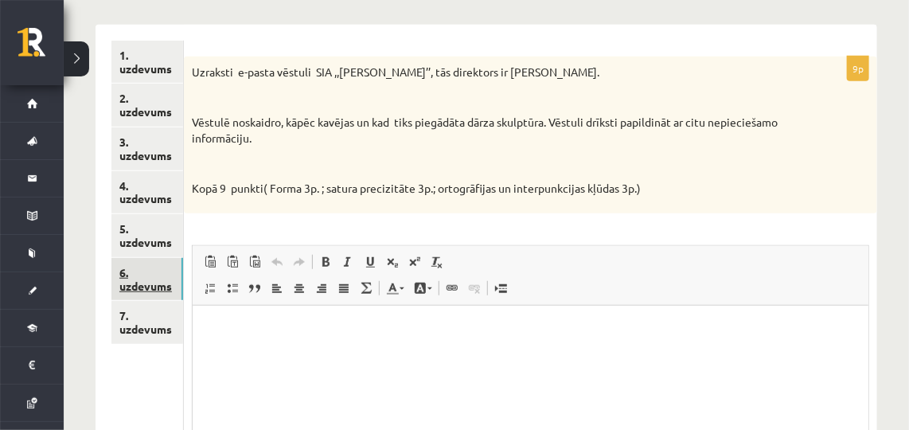
scroll to position [0, 0]
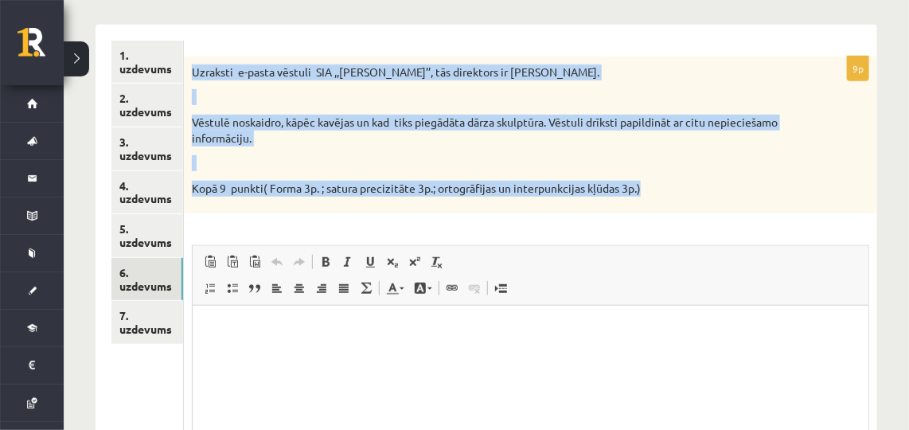
drag, startPoint x: 190, startPoint y: 68, endPoint x: 672, endPoint y: 210, distance: 502.1
click at [672, 210] on div "Uzraksti e-pasta vēstuli SIA ,,Puķīte’’, tās direktors ir Ingus Auza. Vēstulē n…" at bounding box center [530, 136] width 693 height 158
copy div "Uzraksti e-pasta vēstuli SIA ,,Puķīte’’, tās direktors ir Ingus Auza. Vēstulē n…"
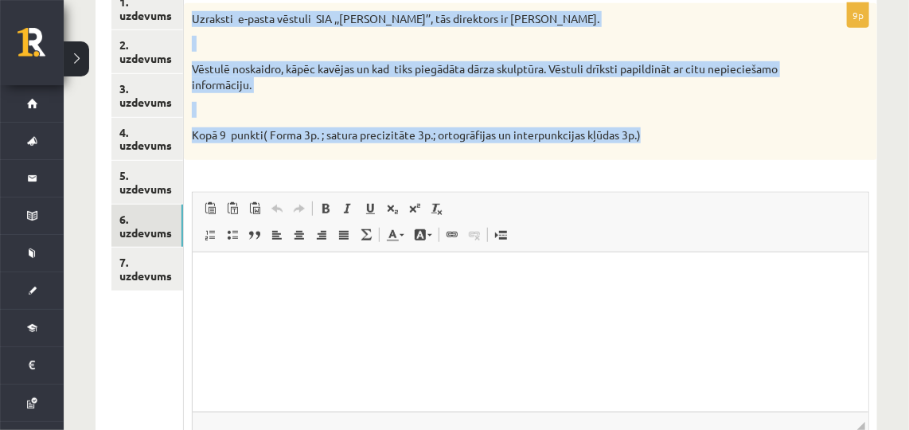
scroll to position [387, 0]
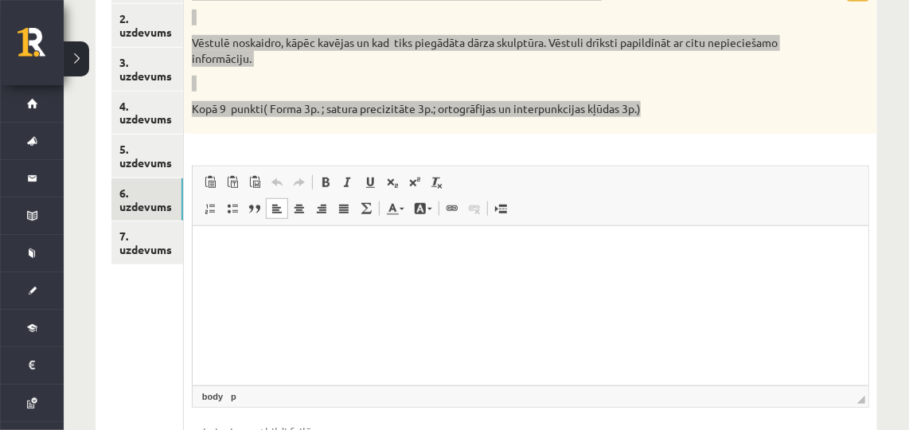
click at [357, 275] on html at bounding box center [530, 250] width 676 height 49
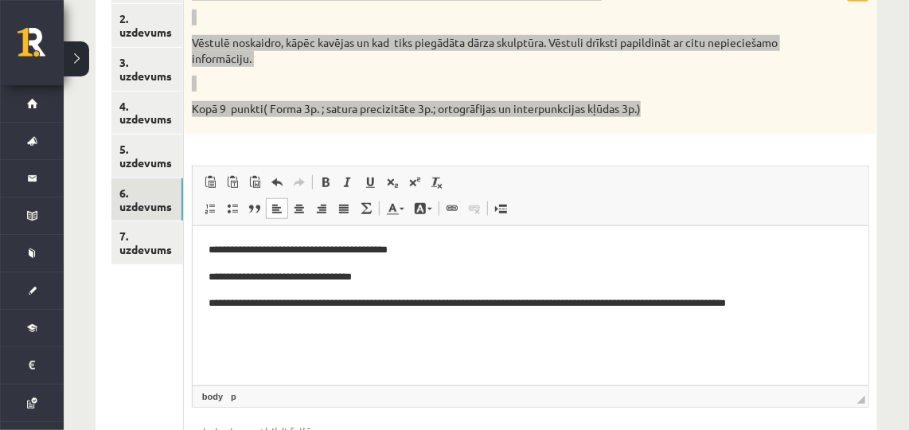
click at [205, 251] on html "**********" at bounding box center [530, 277] width 676 height 102
click at [205, 276] on html "**********" at bounding box center [530, 277] width 676 height 102
click at [666, 303] on p "**********" at bounding box center [530, 303] width 645 height 17
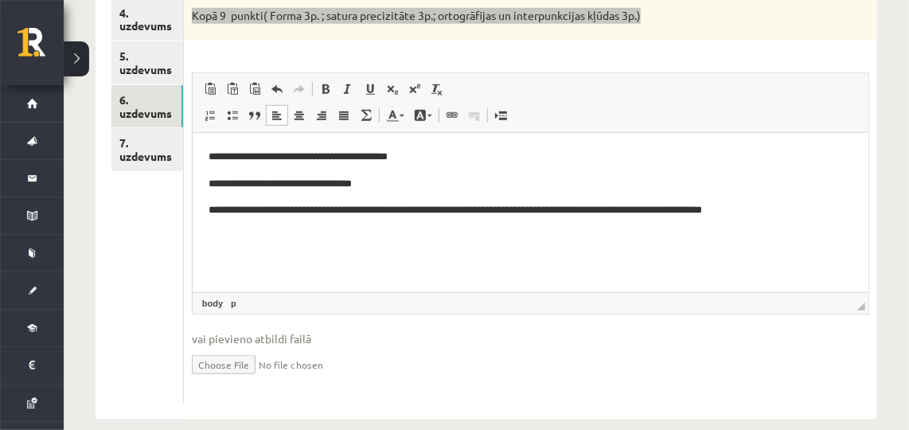
scroll to position [475, 0]
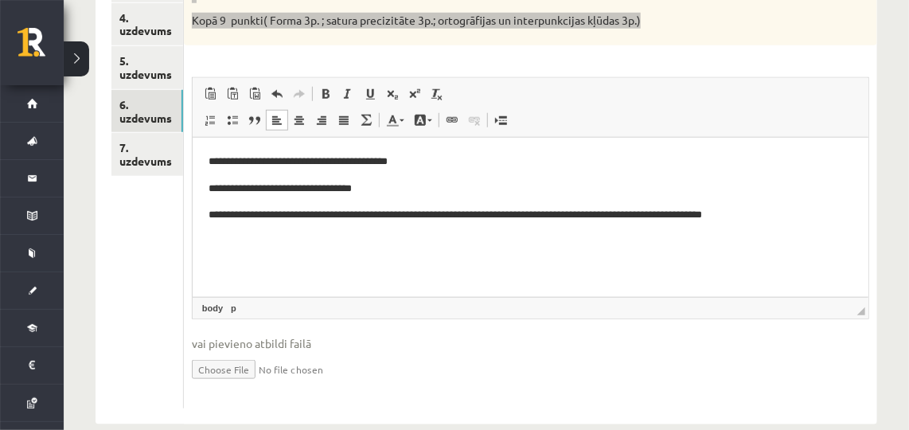
click at [813, 226] on html "**********" at bounding box center [530, 189] width 676 height 102
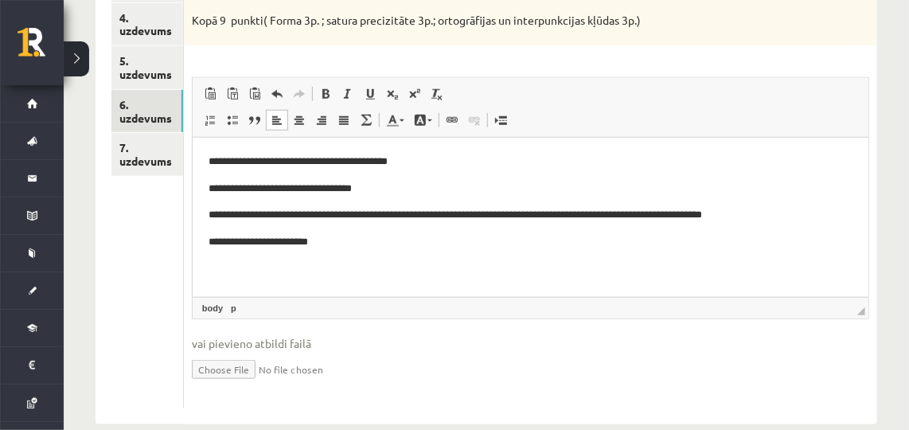
click at [127, 205] on ul "1. uzdevums 2. uzdevums 3. uzdevums 4. uzdevums 5. uzdevums 6. uzdevums 7. uzde…" at bounding box center [147, 141] width 72 height 536
click at [155, 155] on link "7. uzdevums" at bounding box center [147, 154] width 72 height 43
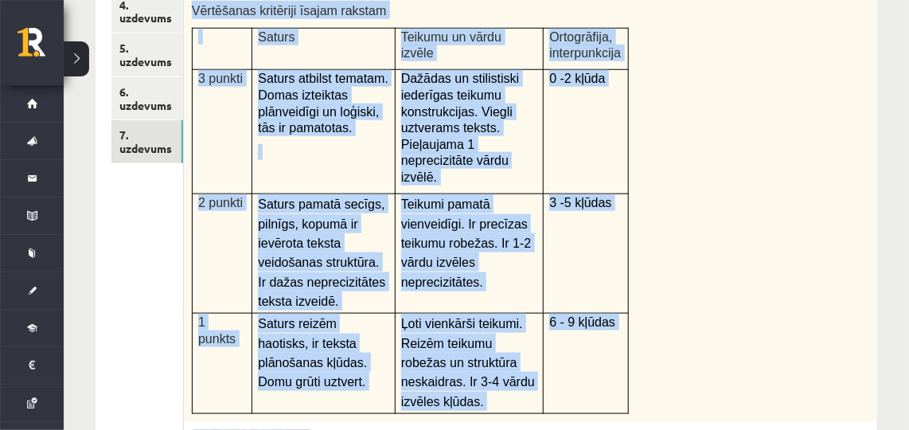
scroll to position [497, 0]
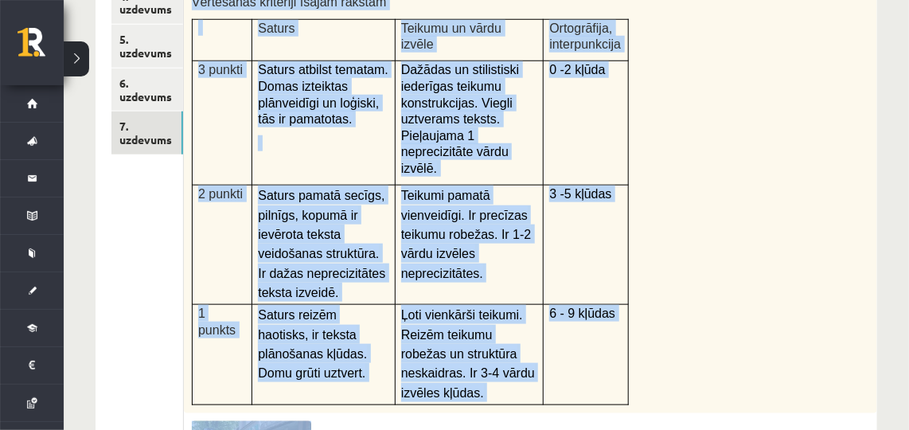
drag, startPoint x: 187, startPoint y: 96, endPoint x: 524, endPoint y: 380, distance: 440.5
click at [524, 380] on div "9p Apskati attēlu, iztēlojies, ka esi ieradies šajā pilsētā! Veido ierakstu par…" at bounding box center [530, 365] width 693 height 996
copy div "Apskati attēlu, iztēlojies, ka esi ieradies šajā pilsētā! Veido ierakstu par at…"
click at [740, 238] on div "Apskati attēlu, iztēlojies, ka esi ieradies šajā pilsētā! Veido ierakstu par at…" at bounding box center [530, 140] width 693 height 546
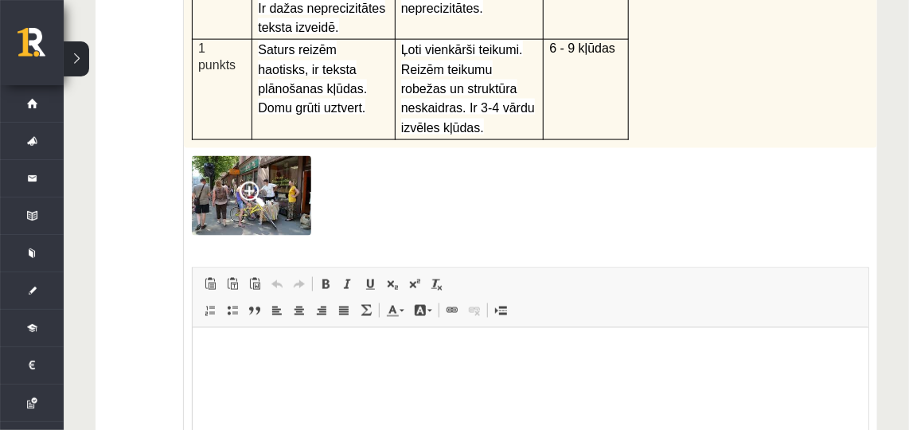
scroll to position [768, 0]
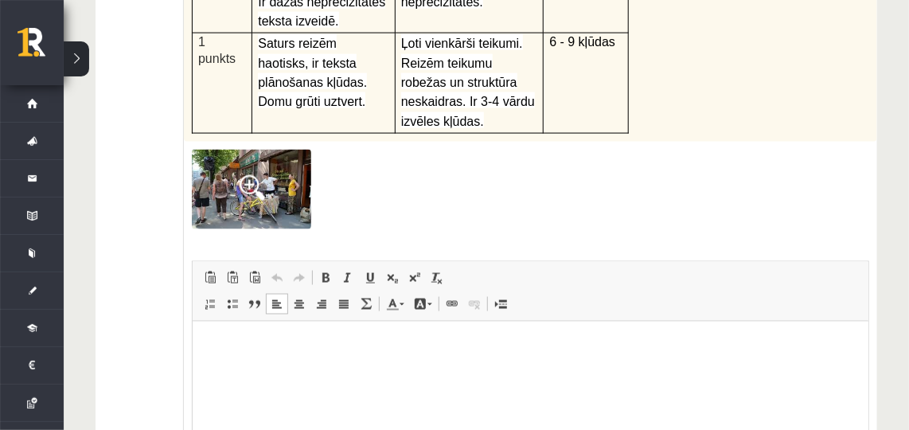
click at [382, 349] on p "Editor, wiswyg-editor-user-answer-47024931905360" at bounding box center [530, 345] width 644 height 17
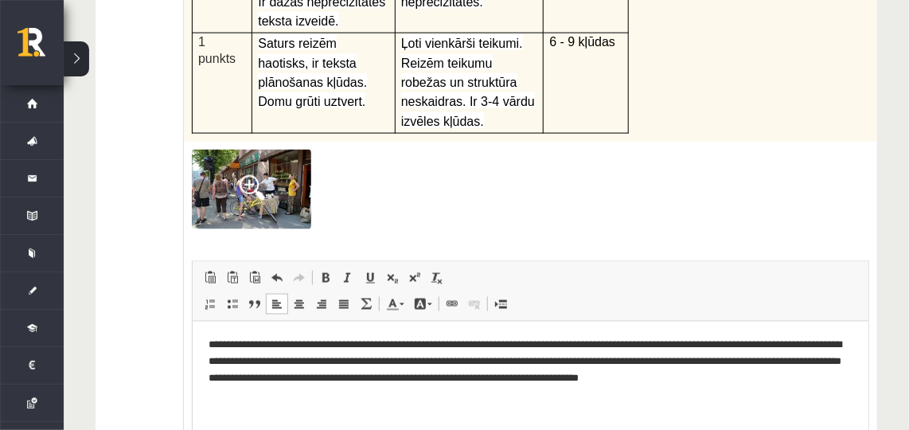
click at [124, 174] on ul "1. uzdevums 2. uzdevums 3. uzdevums 4. uzdevums 5. uzdevums 6. uzdevums 7. uzde…" at bounding box center [147, 86] width 72 height 1012
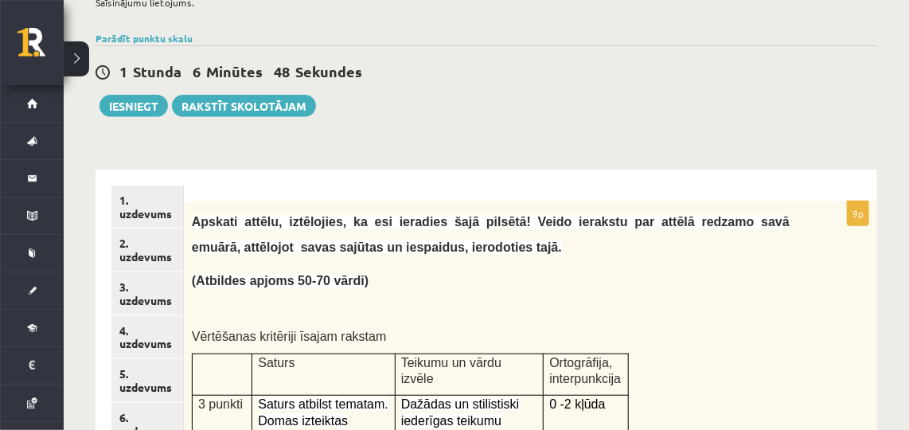
scroll to position [0, 0]
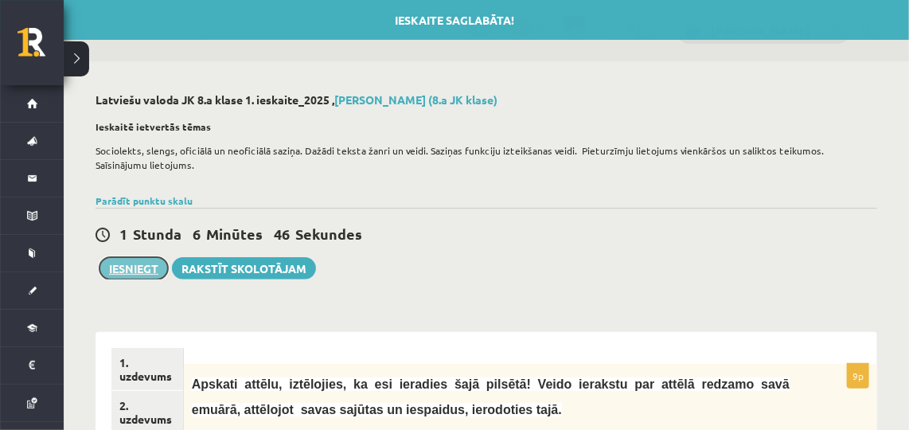
click at [111, 275] on button "Iesniegt" at bounding box center [133, 268] width 68 height 22
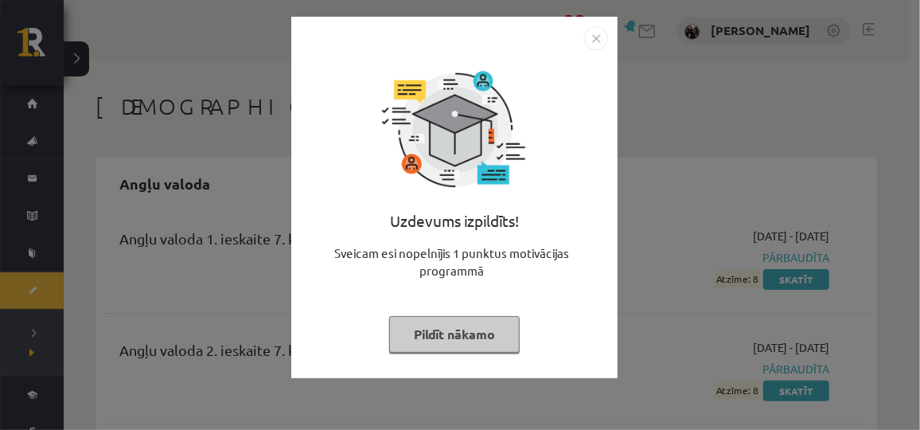
click at [454, 346] on button "Pildīt nākamo" at bounding box center [454, 334] width 131 height 37
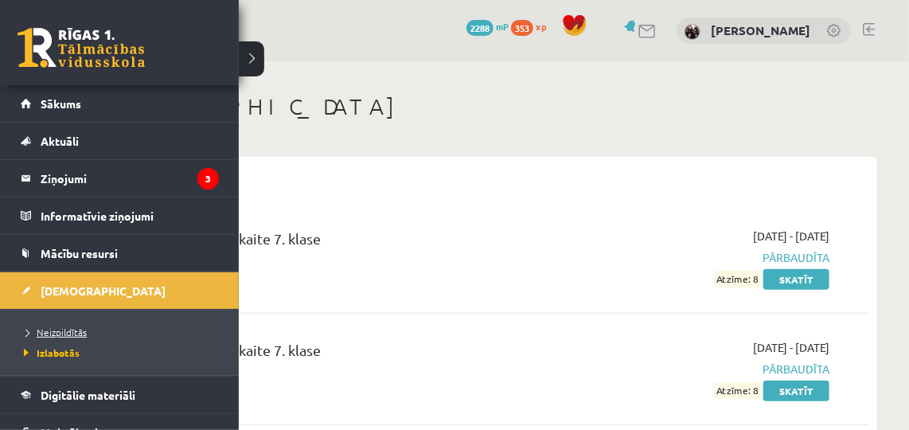
click at [64, 326] on span "Neizpildītās" at bounding box center [53, 332] width 67 height 13
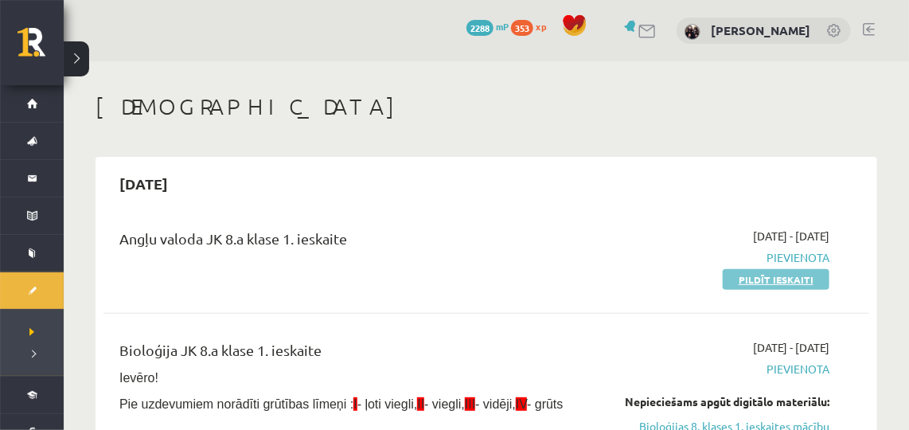
click at [749, 281] on link "Pildīt ieskaiti" at bounding box center [776, 279] width 107 height 21
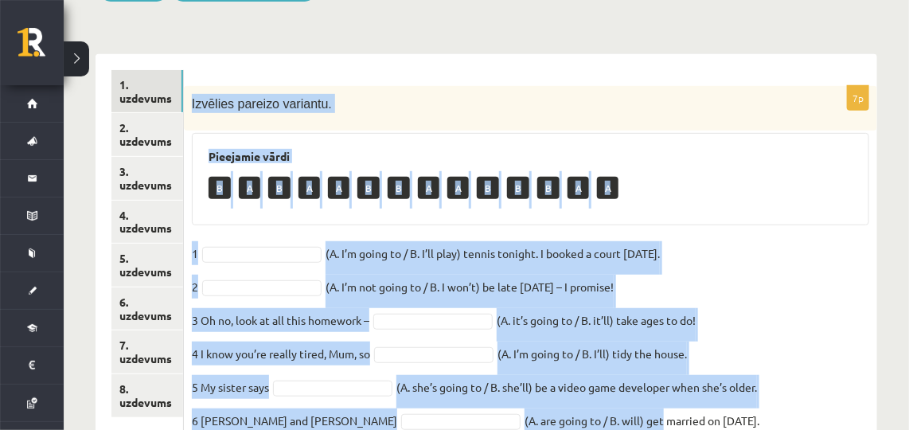
scroll to position [314, 0]
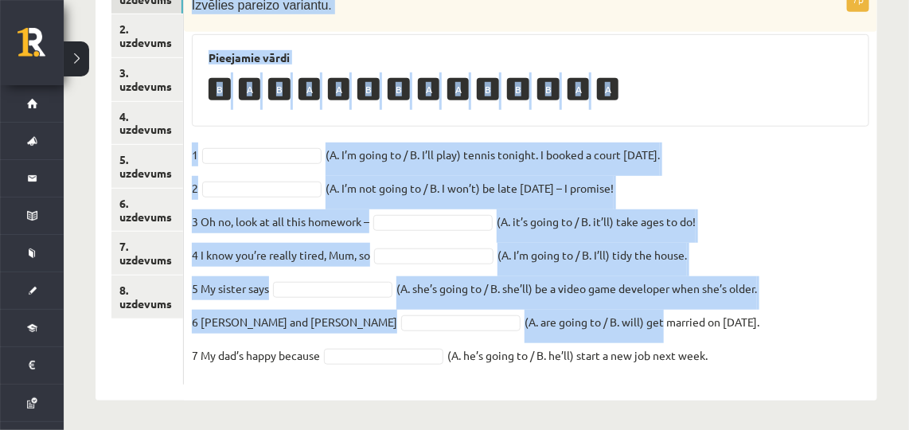
drag, startPoint x: 192, startPoint y: 96, endPoint x: 755, endPoint y: 412, distance: 646.0
click at [755, 412] on div "Angļu valoda 8. [PERSON_NAME] 1. ieskaite , [PERSON_NAME] (8.a [PERSON_NAME]) P…" at bounding box center [486, 89] width 845 height 685
copy div "Loremips dolorsi ametcons. Adipiscin elits D E T I U L E D M A E A M V 7 (Q. N’…"
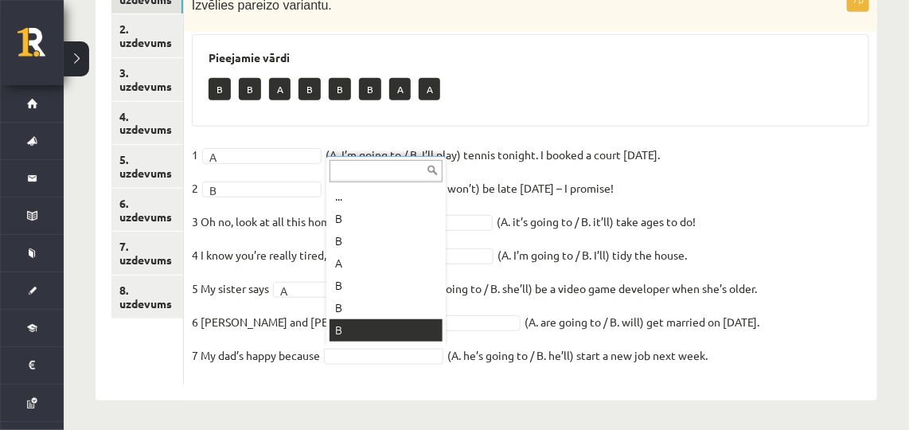
scroll to position [18, 0]
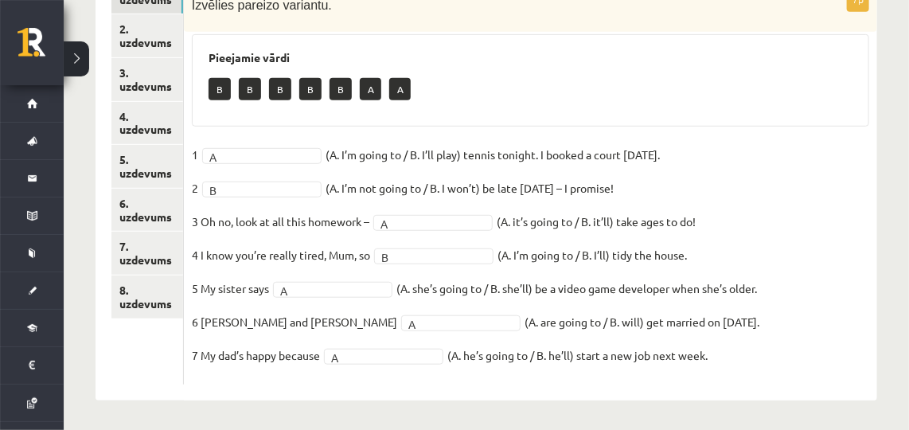
click at [856, 267] on fieldset "1 A * (A. I’m going to / B. I’ll play) tennis tonight. I booked a court [DATE].…" at bounding box center [530, 259] width 677 height 234
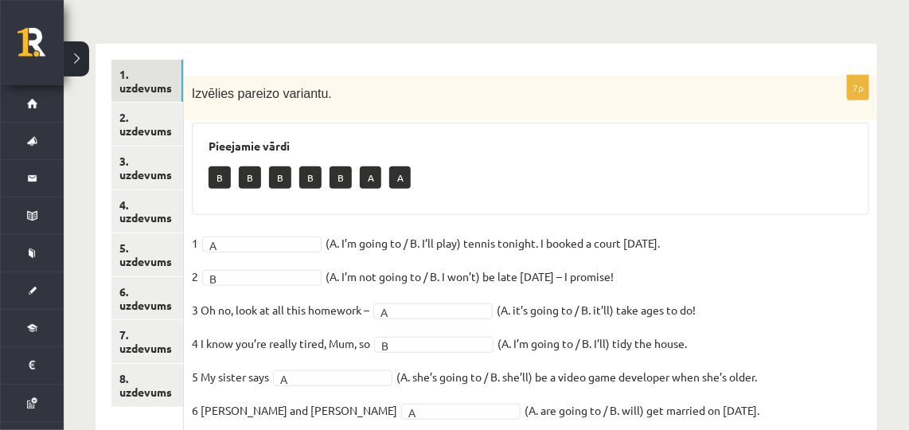
scroll to position [188, 0]
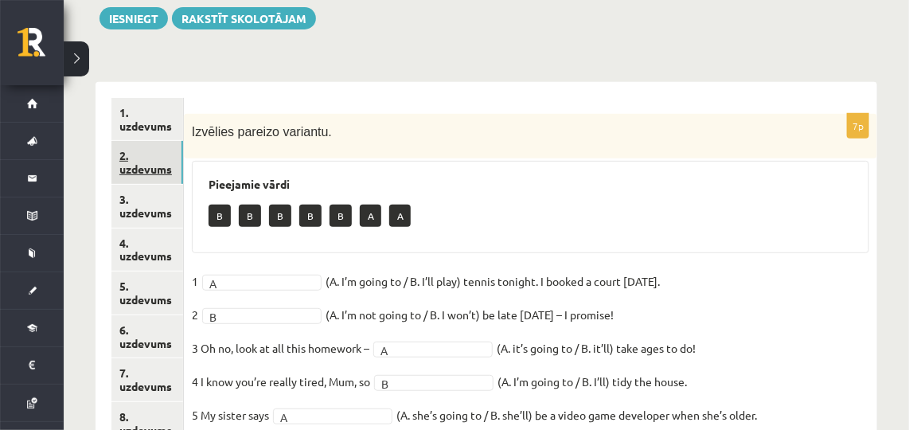
click at [146, 159] on link "2. uzdevums" at bounding box center [147, 162] width 72 height 43
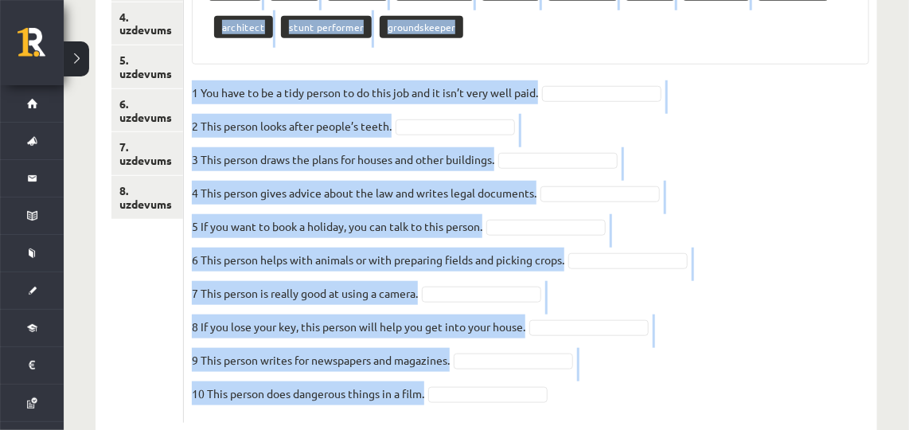
scroll to position [452, 0]
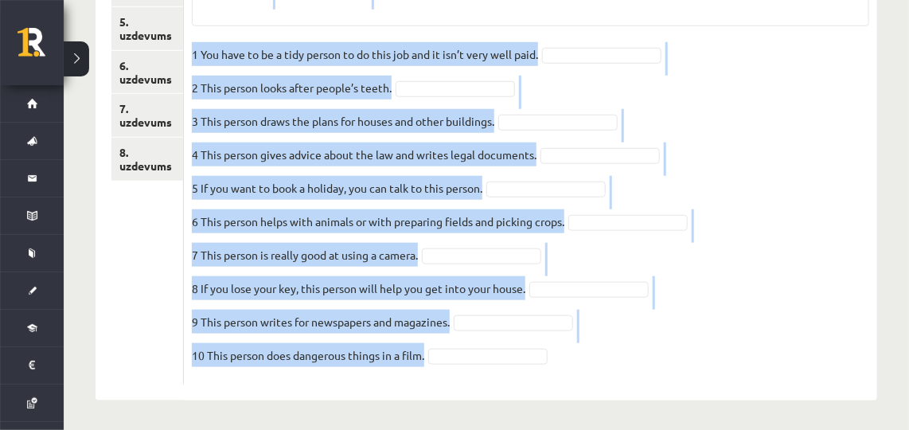
drag, startPoint x: 189, startPoint y: 127, endPoint x: 558, endPoint y: 391, distance: 453.6
click at [558, 391] on div "10p Izvēlies atbilstošo vārdu katrai definīcijai. Pieejamie vārdi solicitor den…" at bounding box center [530, 109] width 693 height 583
copy div "Loremips dolorsitam conse adipis elitseddoei. Temporinc utlab etdolorem aliquae…"
click at [680, 93] on fieldset "1 You have to be a tidy person to do this job and it isn’t very well paid.   2 …" at bounding box center [530, 209] width 677 height 334
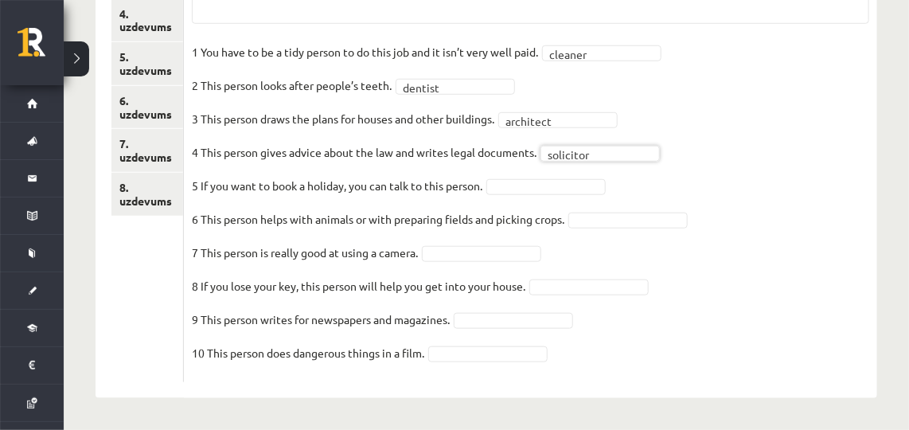
scroll to position [415, 0]
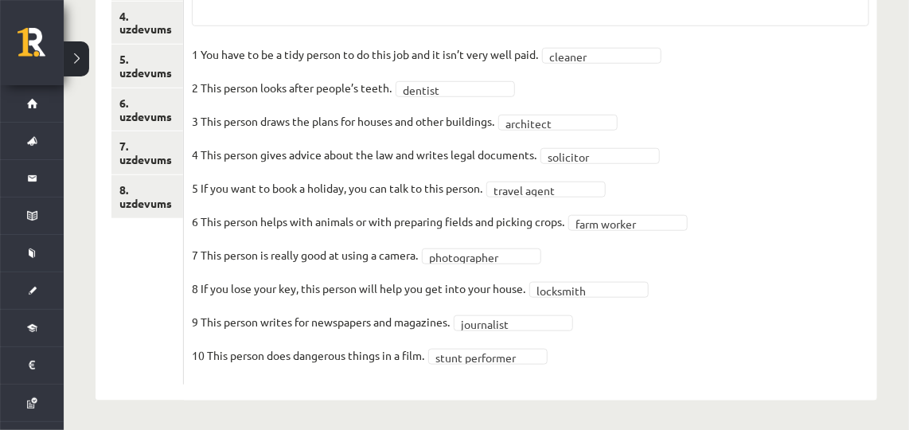
click at [865, 333] on fieldset "**********" at bounding box center [530, 209] width 677 height 334
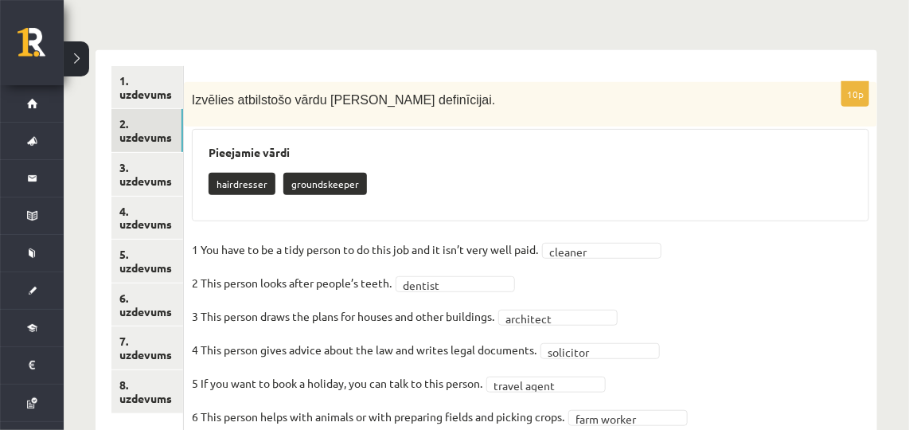
scroll to position [181, 0]
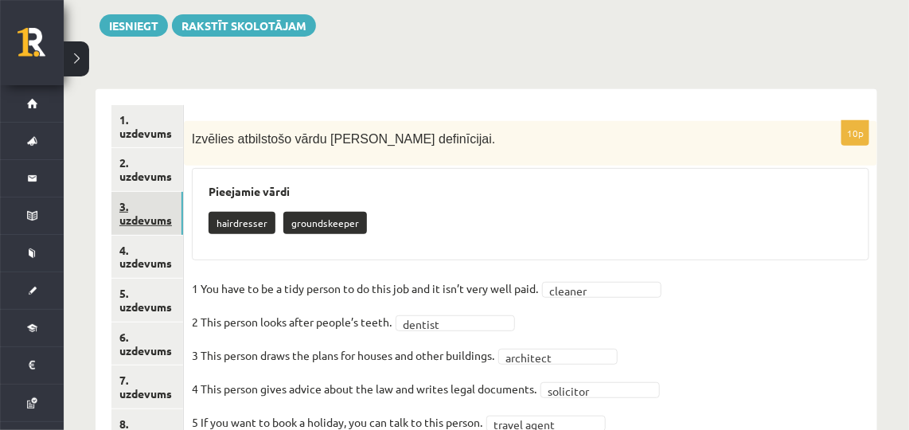
click at [167, 197] on link "3. uzdevums" at bounding box center [147, 213] width 72 height 43
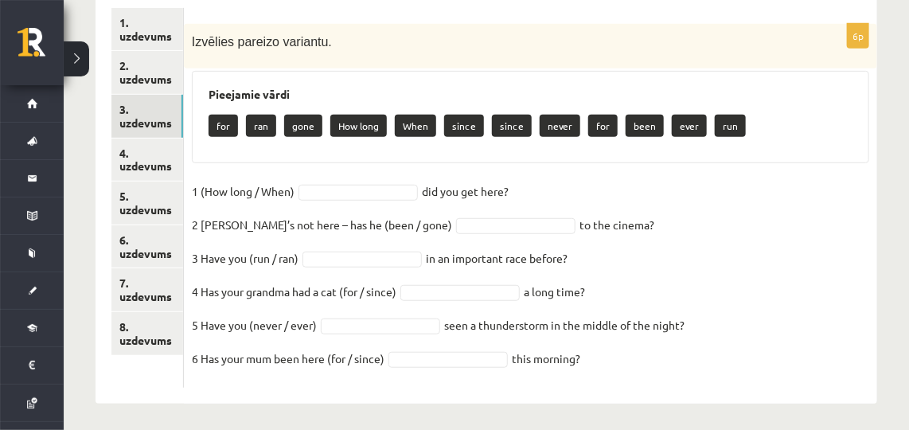
scroll to position [279, 0]
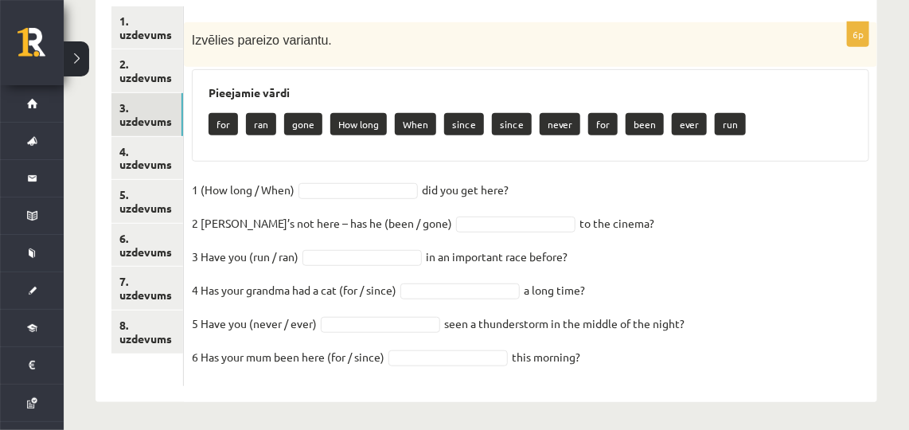
drag, startPoint x: 193, startPoint y: 37, endPoint x: 618, endPoint y: 365, distance: 536.2
click at [618, 365] on div "6p Izvēlies pareizo variantu. Pieejamie vārdi for ran gone How long When since …" at bounding box center [530, 204] width 693 height 364
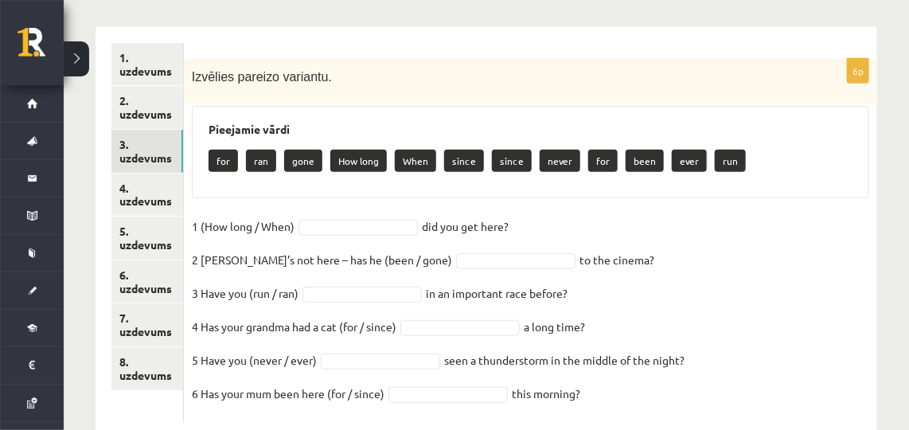
scroll to position [281, 0]
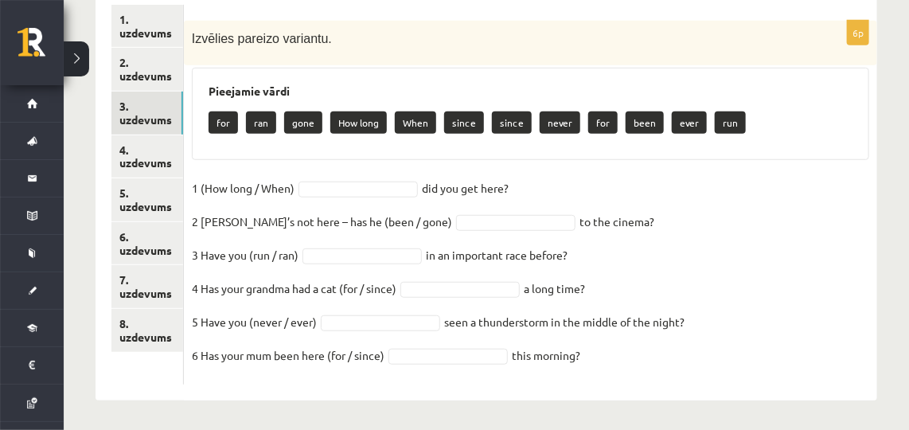
copy div "Izvēlies pareizo variantu. Pieejamie vārdi for ran gone How long When since sin…"
click at [646, 176] on fieldset "1 (How long / When) did you get here?   2 [PERSON_NAME]’s not here – has he (be…" at bounding box center [530, 276] width 677 height 201
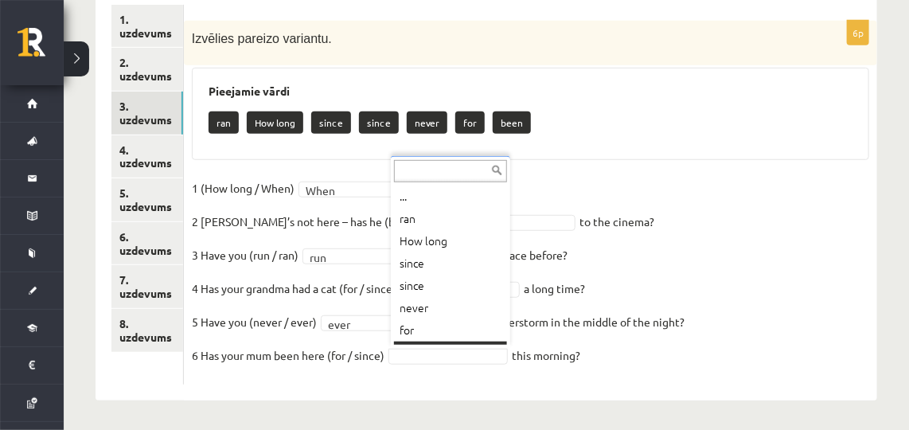
scroll to position [18, 0]
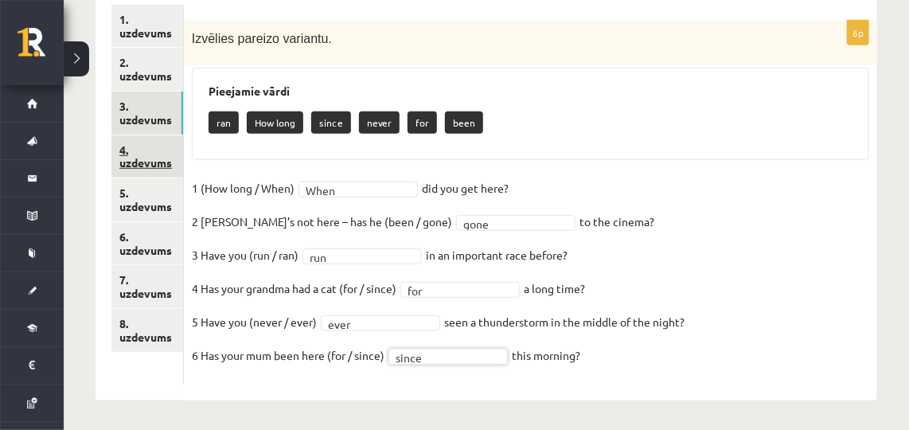
click at [133, 162] on link "4. uzdevums" at bounding box center [147, 156] width 72 height 43
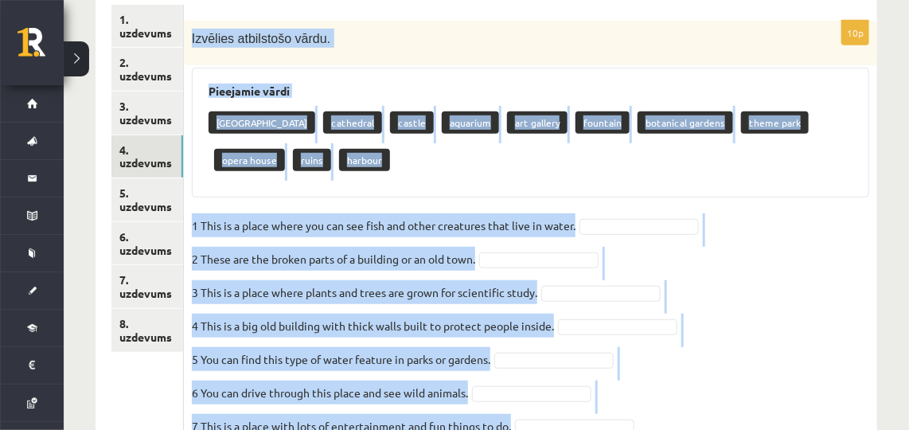
scroll to position [452, 0]
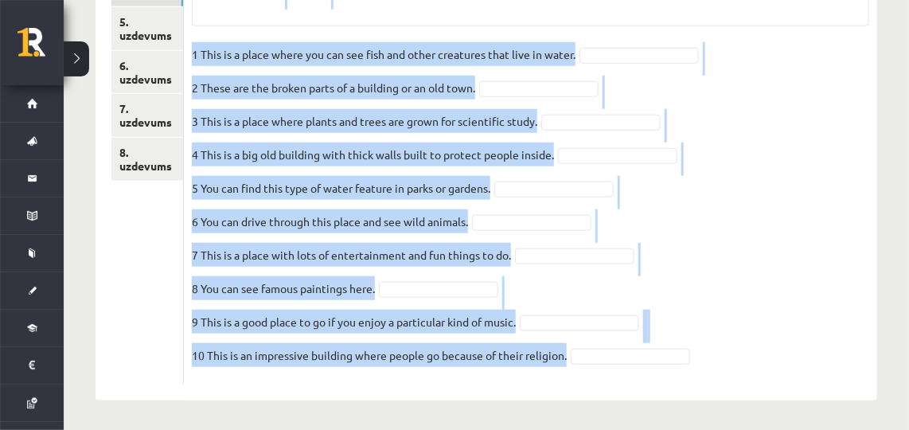
drag, startPoint x: 189, startPoint y: 33, endPoint x: 643, endPoint y: 403, distance: 585.6
click at [643, 403] on div "Angļu valoda 8. [PERSON_NAME] 1. ieskaite , [PERSON_NAME] (8.a [PERSON_NAME]) P…" at bounding box center [486, 20] width 845 height 823
copy div "Loremips dolorsitam conse. Adipiscin elits doeius temp incididun utlabo etdolor…"
click at [787, 210] on fieldset "1 This is a place where you can see fish and other creatures that live in water…" at bounding box center [530, 209] width 677 height 334
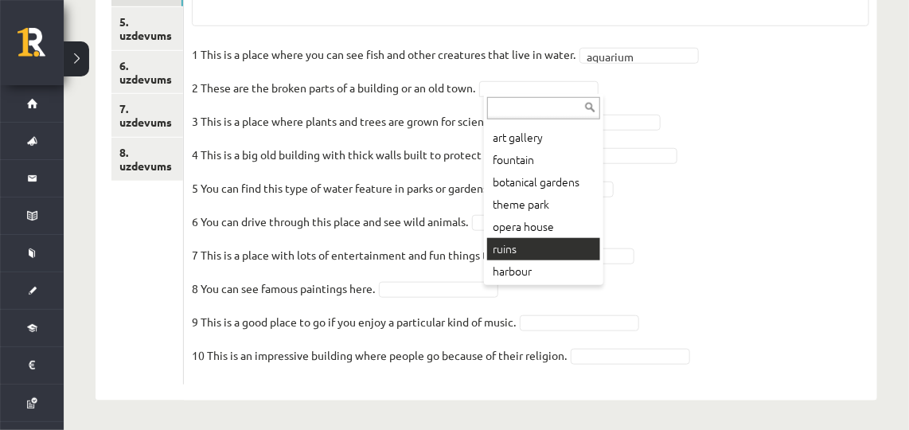
scroll to position [415, 0]
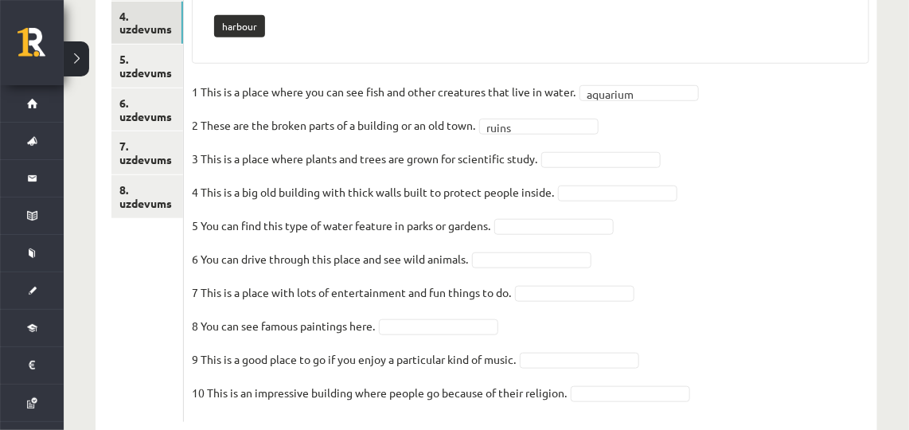
click at [556, 111] on fieldset "1 This is a place where you can see fish and other creatures that live in water…" at bounding box center [530, 247] width 677 height 334
click at [568, 127] on fieldset "1 This is a place where you can see fish and other creatures that live in water…" at bounding box center [530, 247] width 677 height 334
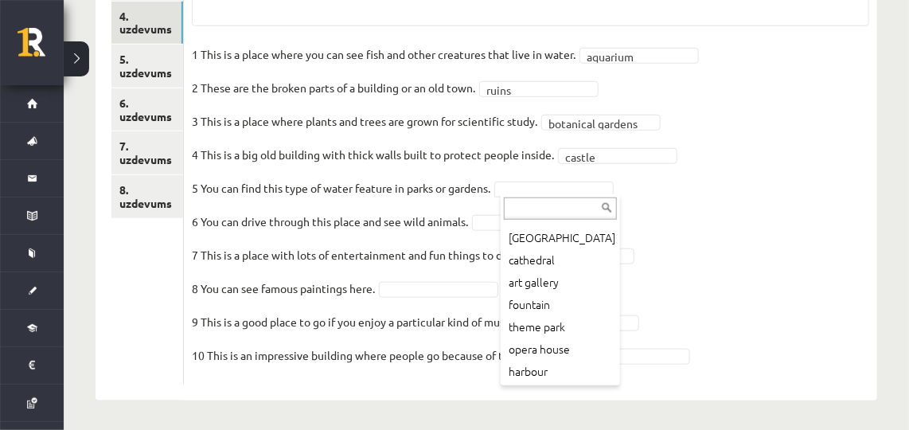
scroll to position [0, 0]
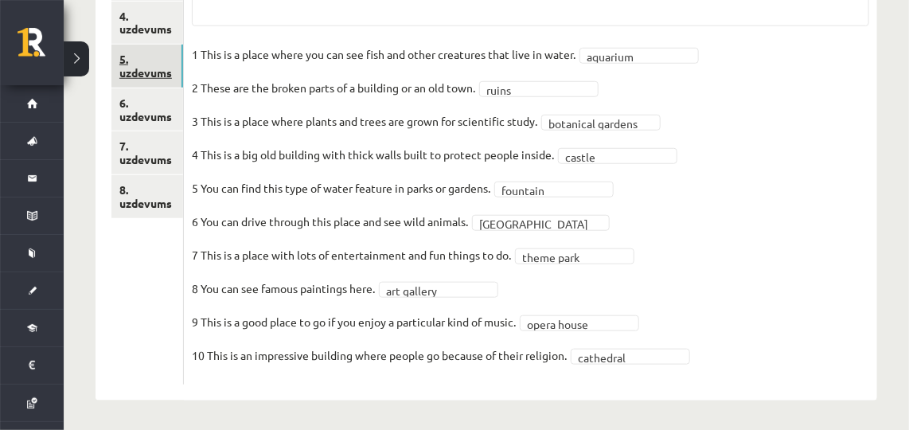
click at [131, 71] on link "5. uzdevums" at bounding box center [147, 66] width 72 height 43
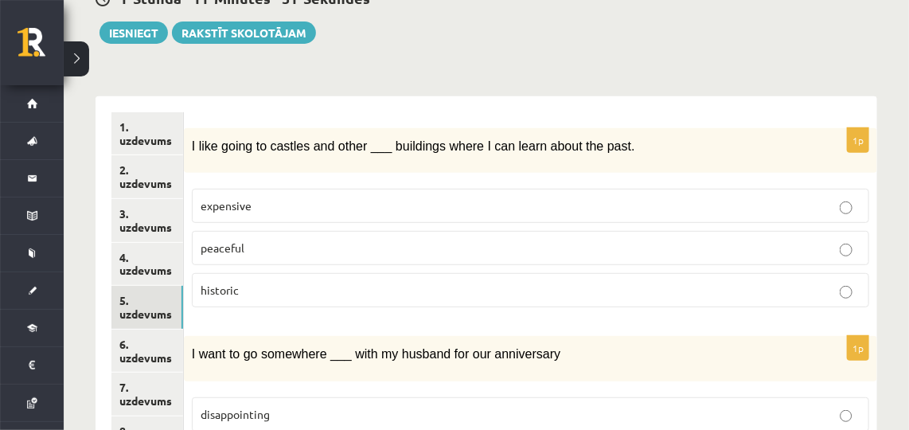
scroll to position [168, 0]
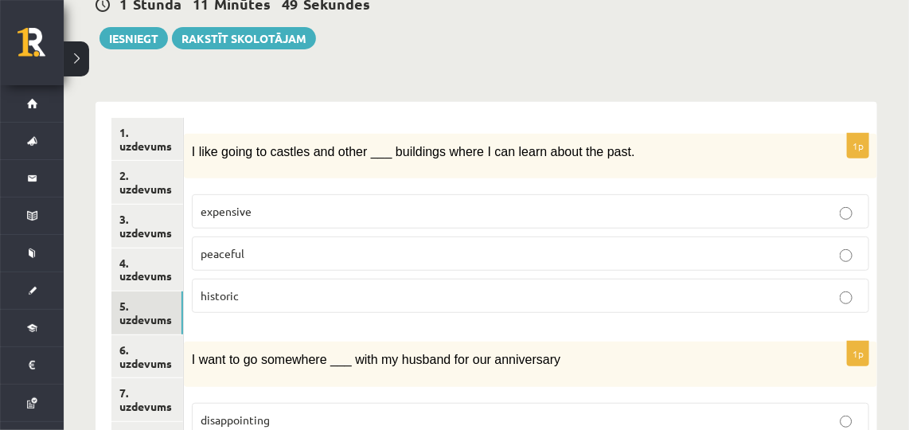
click at [184, 138] on div "I like going to castles and other ___ buildings where I can learn about the pas…" at bounding box center [530, 156] width 693 height 45
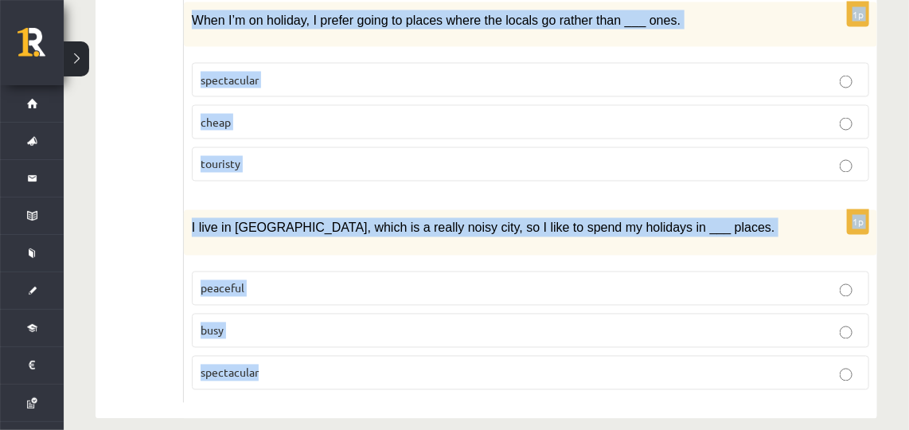
scroll to position [928, 0]
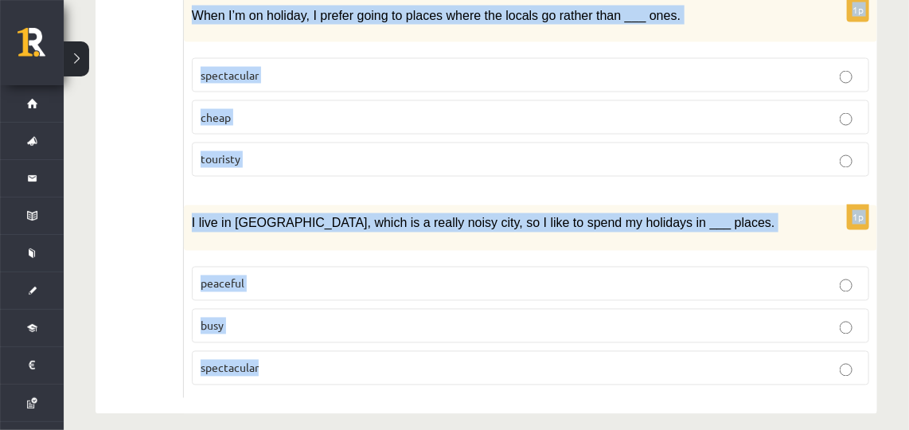
drag, startPoint x: 185, startPoint y: 154, endPoint x: 330, endPoint y: 440, distance: 321.0
copy form "I like going to castles and other ___ buildings where I can learn about the pas…"
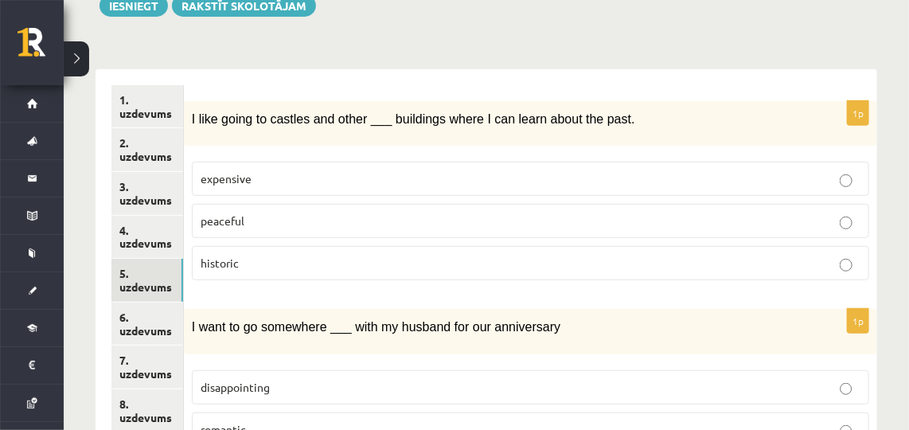
scroll to position [196, 0]
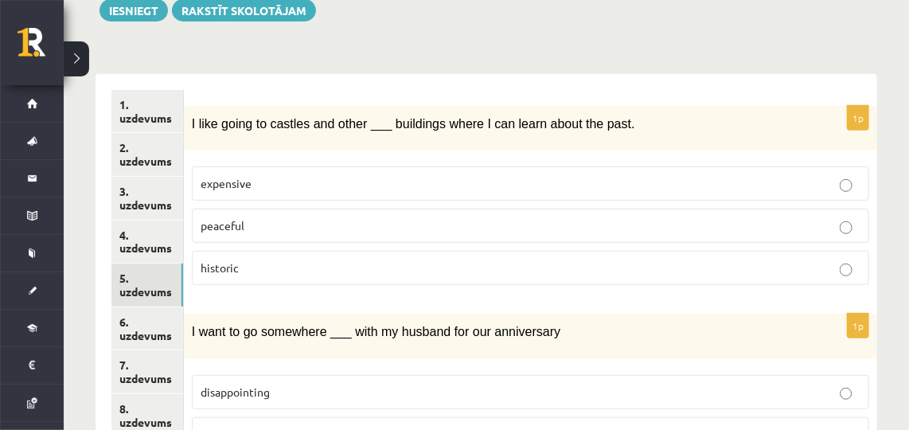
click at [297, 262] on p "historic" at bounding box center [531, 267] width 660 height 17
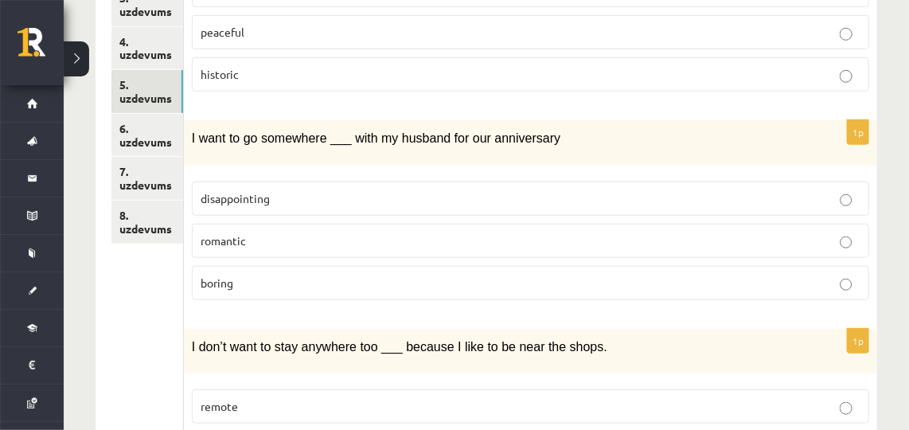
scroll to position [399, 0]
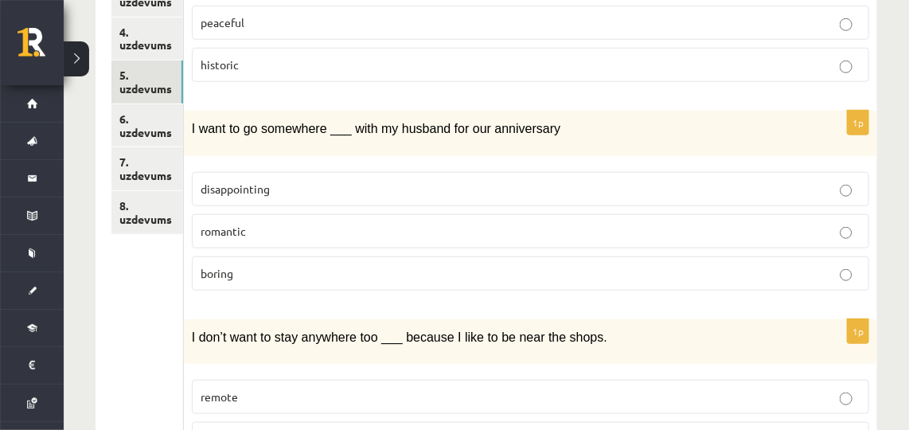
click at [221, 215] on label "romantic" at bounding box center [530, 231] width 677 height 34
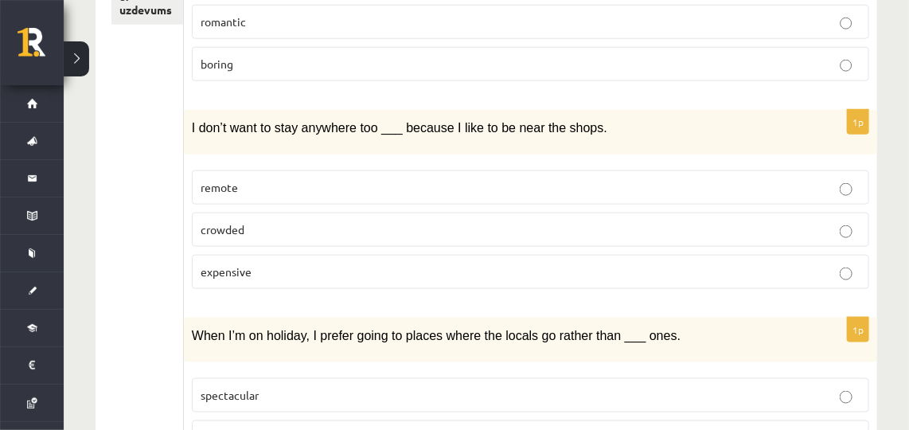
scroll to position [636, 0]
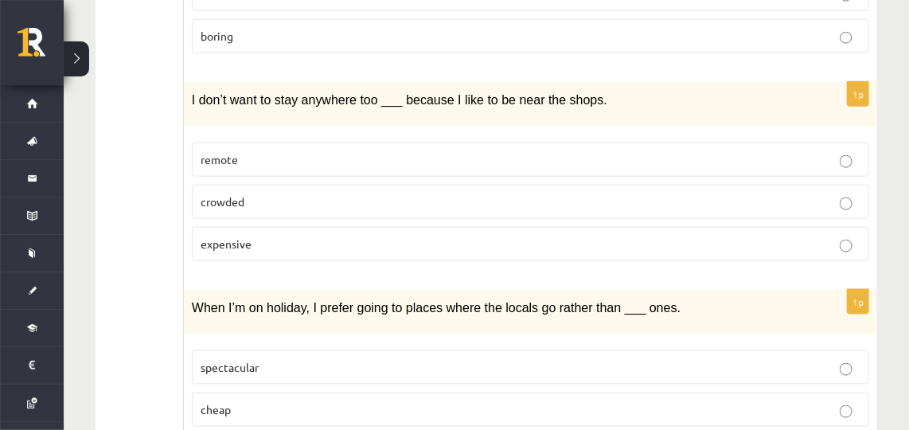
click at [288, 142] on label "remote" at bounding box center [530, 159] width 677 height 34
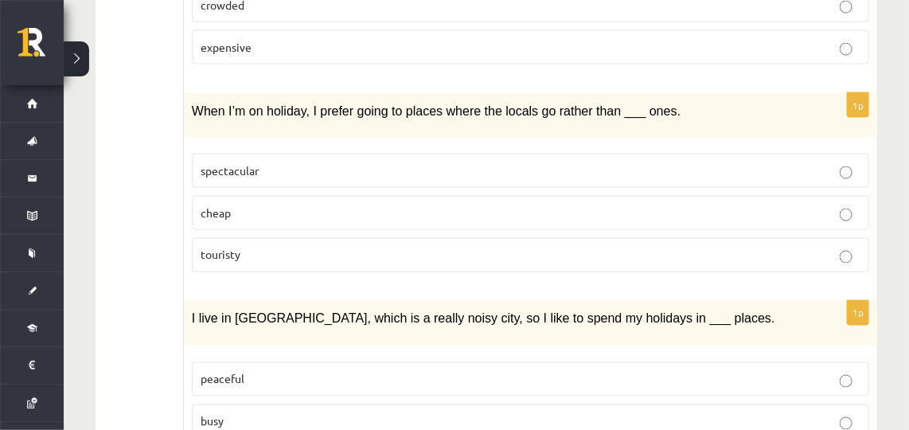
scroll to position [860, 0]
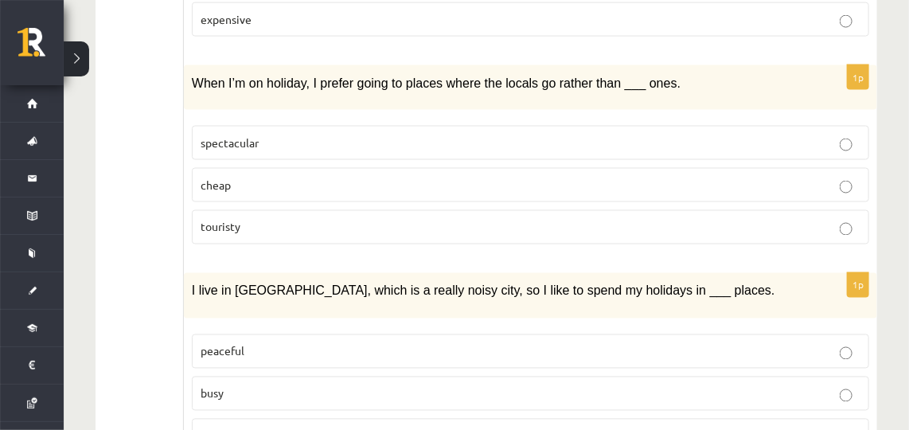
click at [318, 219] on p "touristy" at bounding box center [531, 227] width 660 height 17
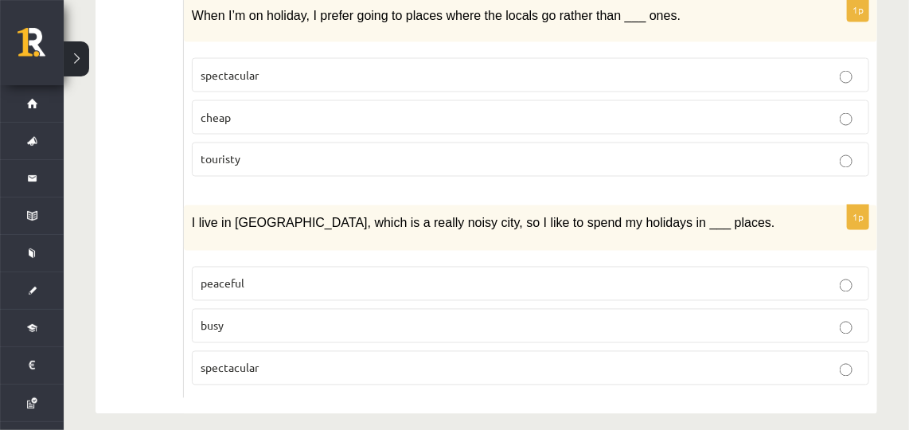
click at [295, 267] on label "peaceful" at bounding box center [530, 284] width 677 height 34
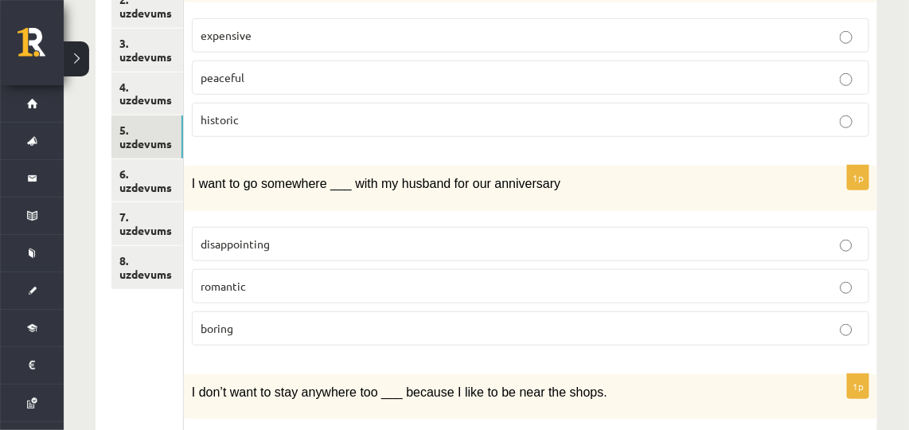
scroll to position [341, 0]
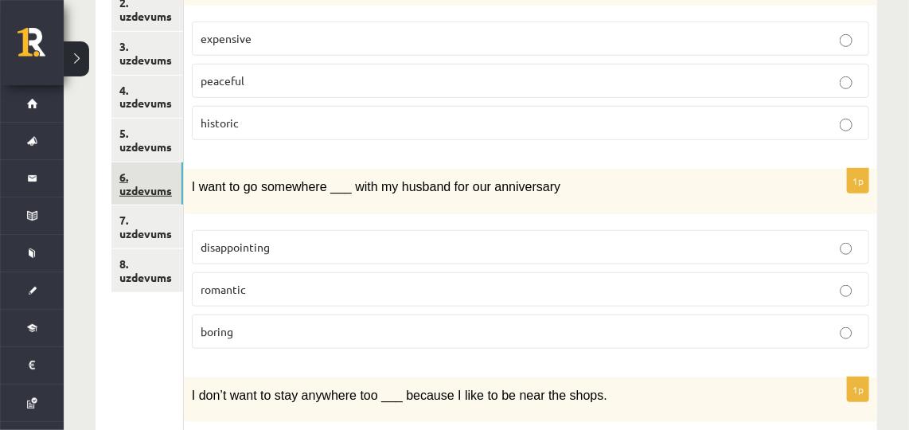
click at [138, 177] on link "6. uzdevums" at bounding box center [147, 183] width 72 height 43
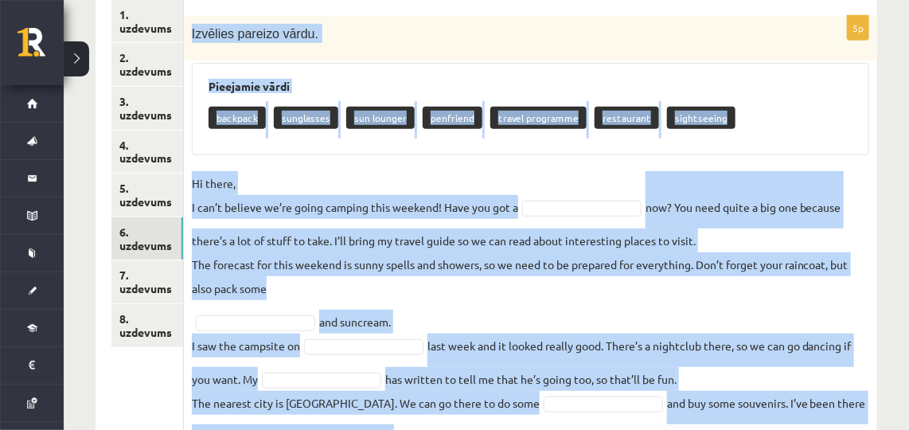
scroll to position [381, 0]
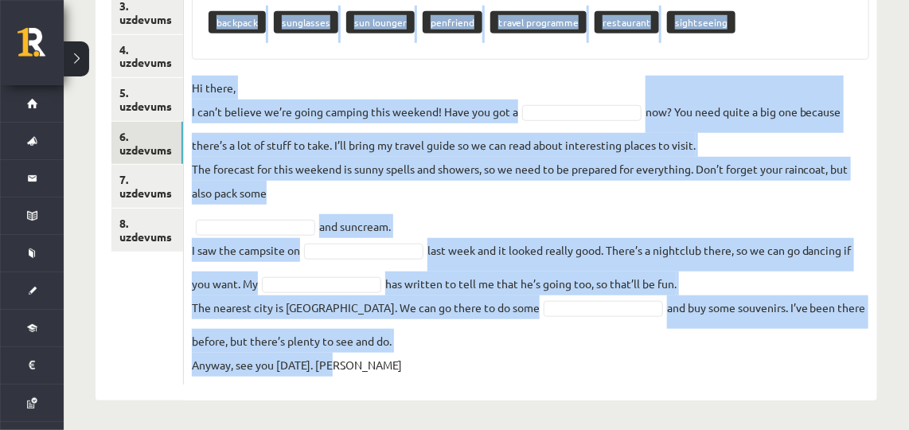
drag, startPoint x: 185, startPoint y: 138, endPoint x: 673, endPoint y: 403, distance: 554.1
click at [673, 403] on div "Angļu valoda 8. [PERSON_NAME] 1. ieskaite , [PERSON_NAME] (8.a [PERSON_NAME]) P…" at bounding box center [486, 56] width 845 height 752
copy div "Loremips dolorsi ametc. Adipiscin elits doeiusmo temporinci utl etdolor magnaal…"
click at [508, 71] on div "5p Izvēlies pareizo vārdu. Pieejamie vārdi backpack sunglasses sun lounger penf…" at bounding box center [530, 152] width 693 height 464
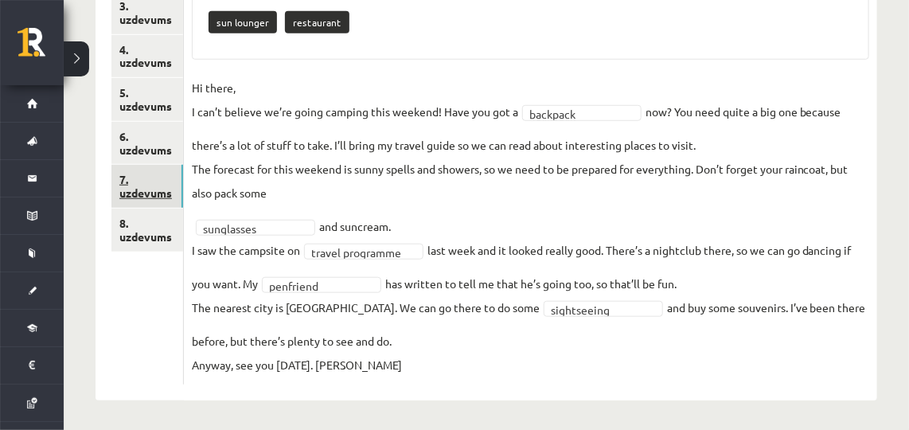
click at [150, 192] on link "7. uzdevums" at bounding box center [147, 186] width 72 height 43
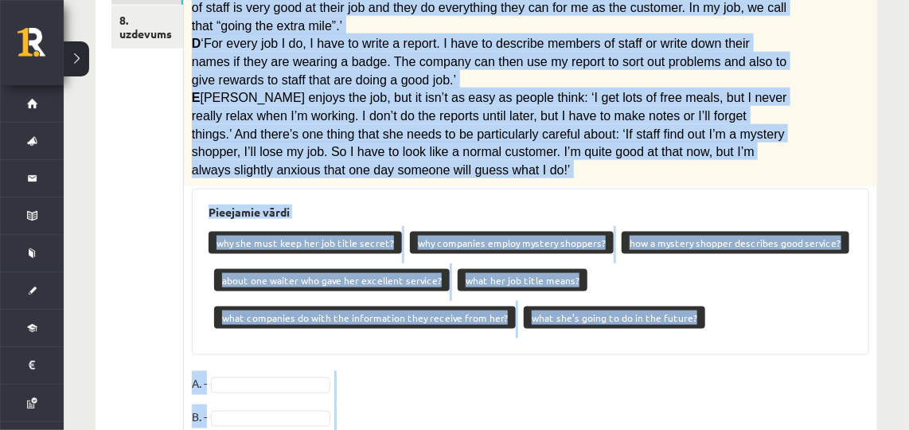
scroll to position [705, 0]
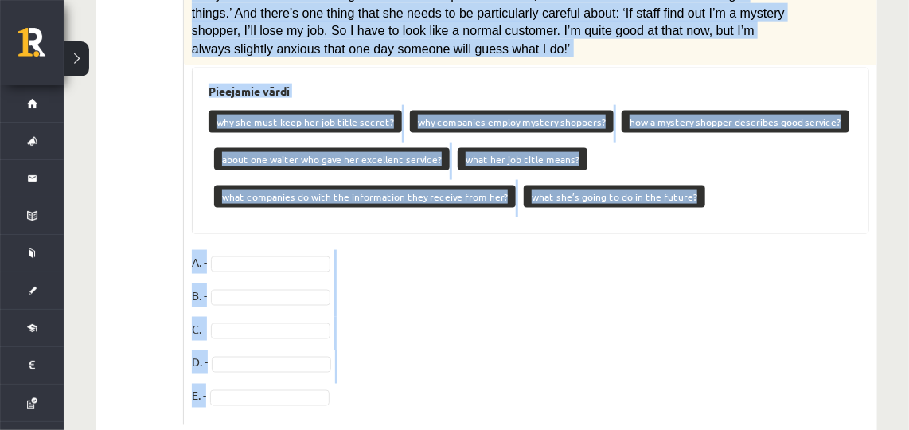
drag, startPoint x: 190, startPoint y: 100, endPoint x: 516, endPoint y: 438, distance: 468.9
copy div "Lore ipsumd. Sitamet consectetu (A-E) se doeiusmodte (9-3). Incidid utlabor E D…"
click at [494, 275] on fieldset "A. - B. - C. - D. - E. -" at bounding box center [530, 333] width 677 height 167
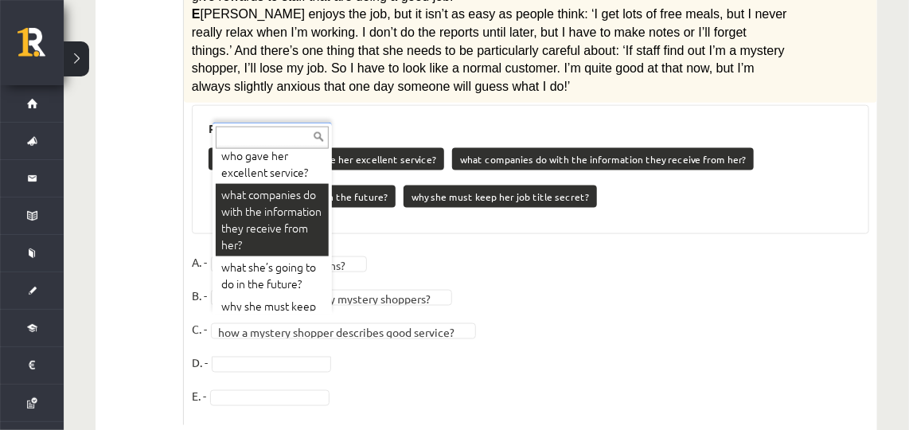
scroll to position [630, 0]
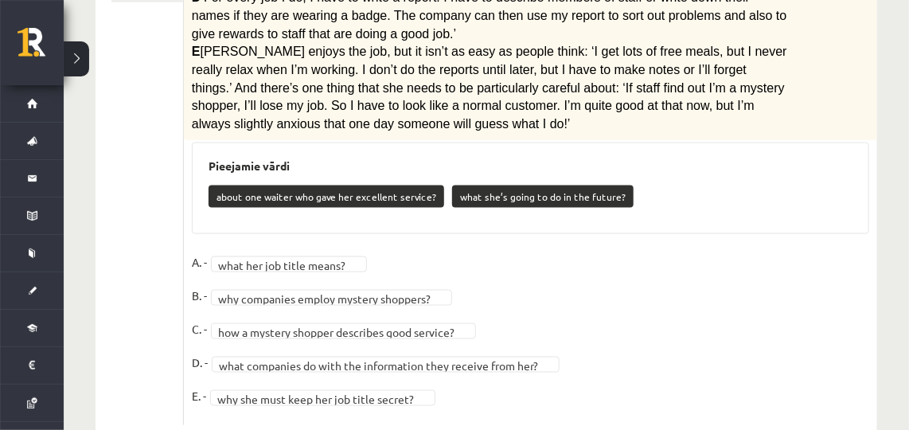
click at [653, 315] on fieldset "**********" at bounding box center [530, 333] width 677 height 167
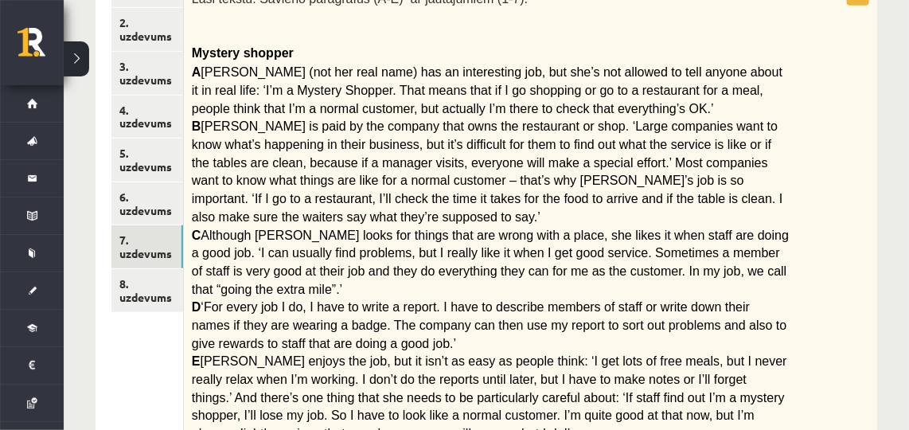
scroll to position [320, 0]
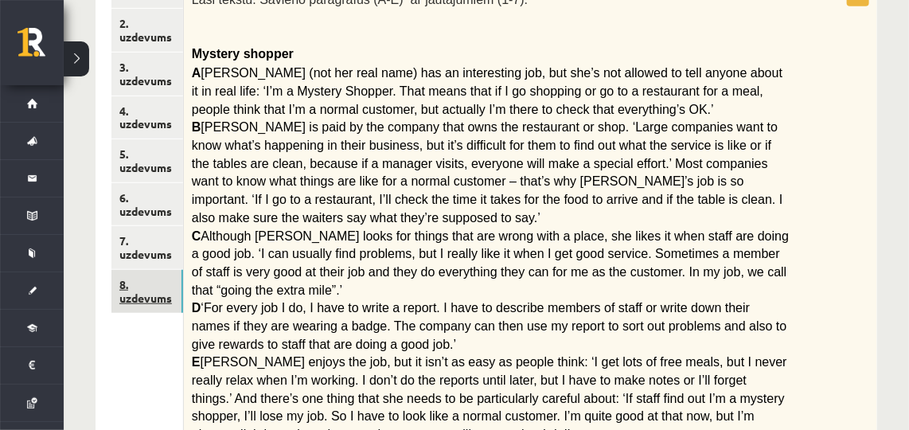
click at [144, 285] on link "8. uzdevums" at bounding box center [147, 291] width 72 height 43
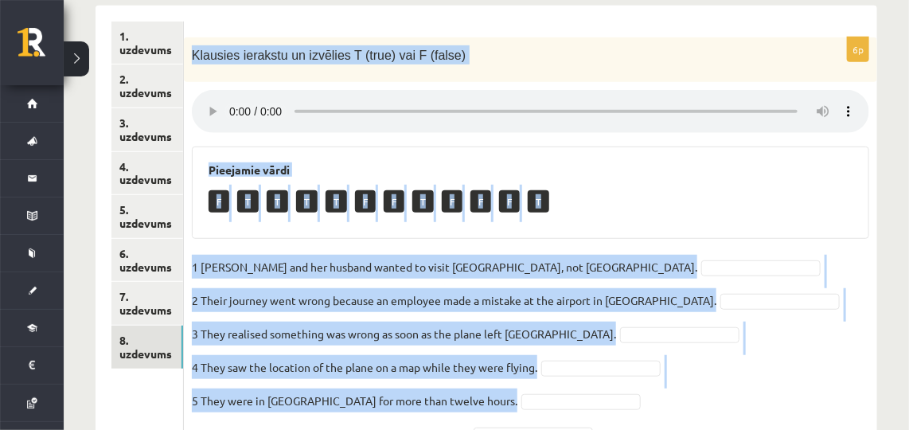
scroll to position [345, 0]
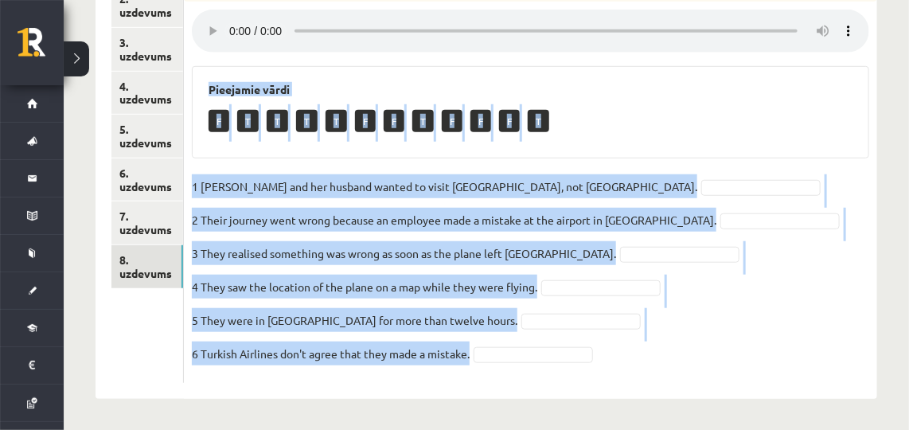
drag, startPoint x: 188, startPoint y: 127, endPoint x: 640, endPoint y: 433, distance: 546.1
copy div "Klausies ierakstu un izvēlies T (true) vai F (false) Pieejamie vārdi F T T T T …"
click at [631, 131] on div "F T T T T F F T F F F T" at bounding box center [531, 122] width 644 height 37
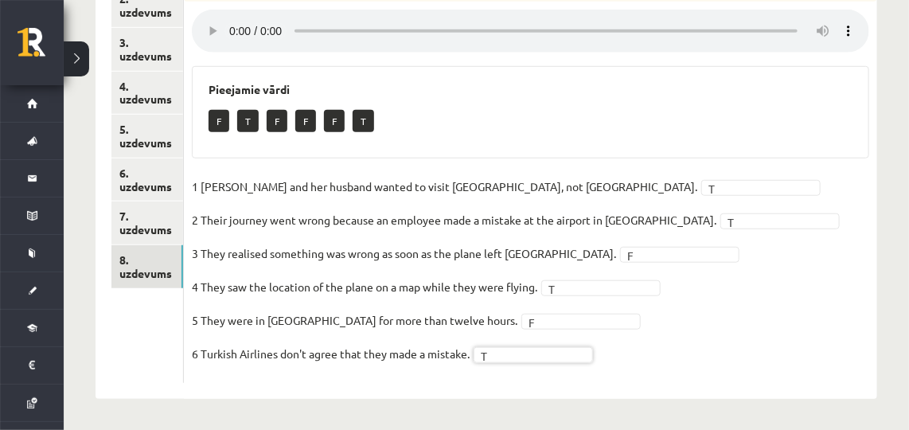
scroll to position [0, 0]
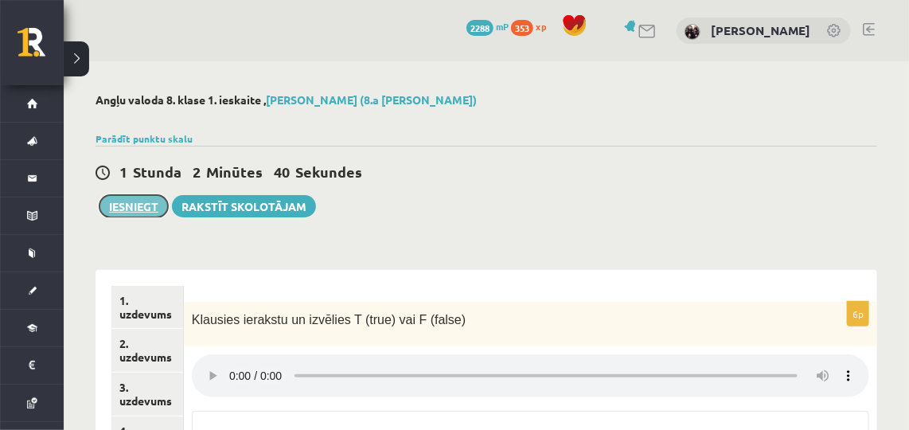
click at [133, 205] on button "Iesniegt" at bounding box center [133, 206] width 68 height 22
